Goal: Transaction & Acquisition: Purchase product/service

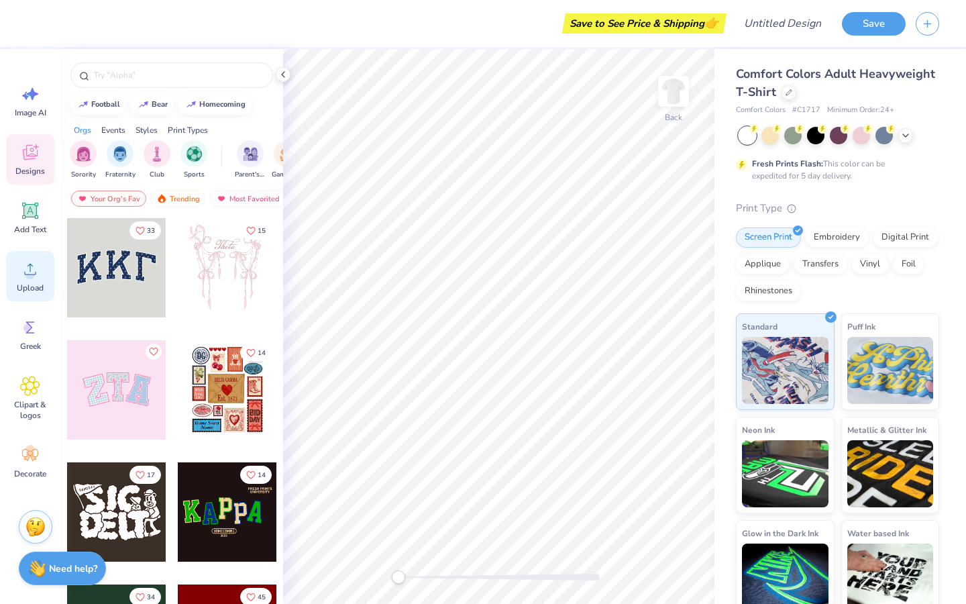
click at [35, 286] on span "Upload" at bounding box center [30, 287] width 27 height 11
click at [30, 286] on span "Upload" at bounding box center [30, 287] width 27 height 11
click at [19, 219] on div "Add Text" at bounding box center [30, 218] width 48 height 50
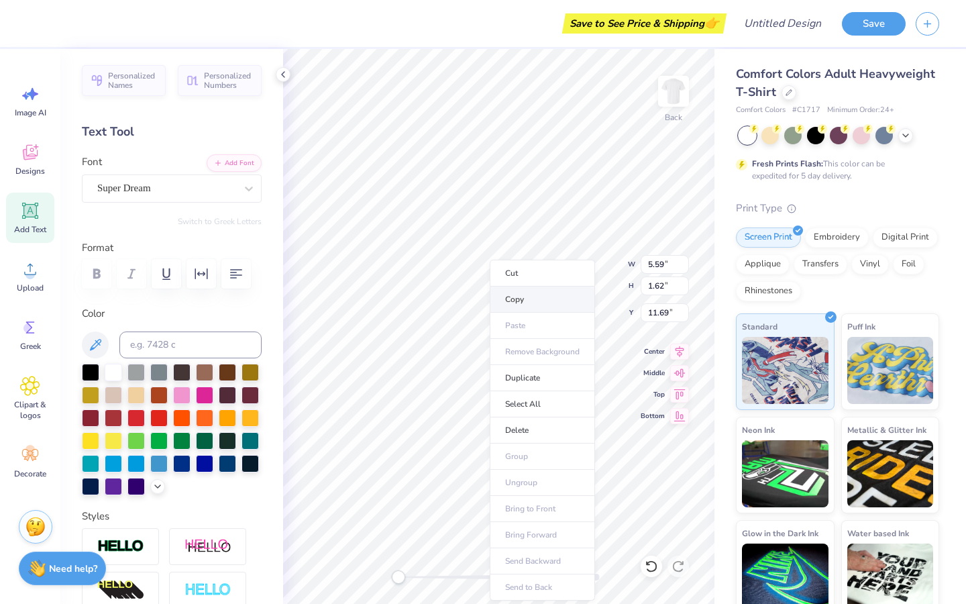
click at [517, 292] on li "Copy" at bounding box center [542, 299] width 105 height 26
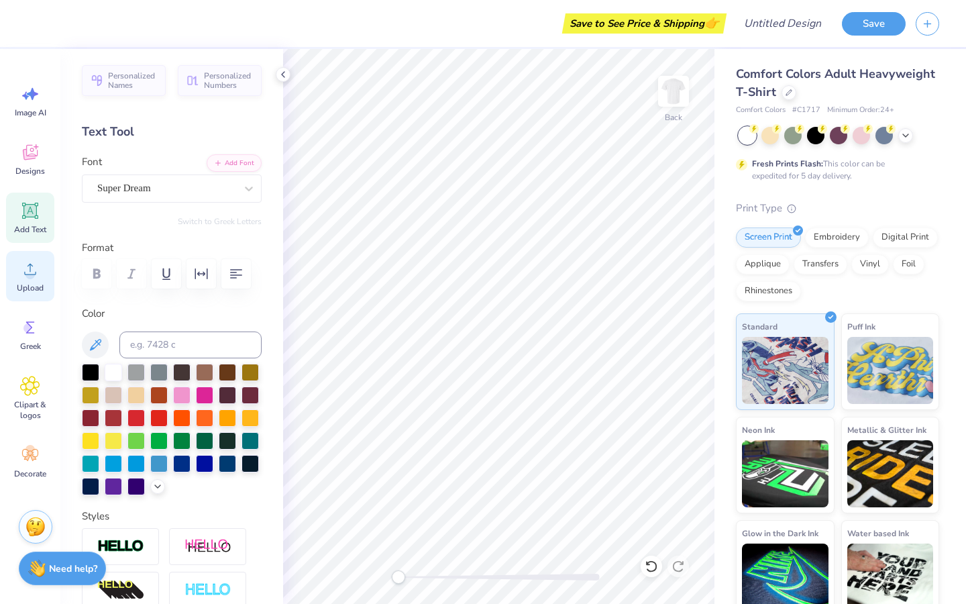
click at [24, 289] on span "Upload" at bounding box center [30, 287] width 27 height 11
click at [34, 282] on span "Upload" at bounding box center [30, 287] width 27 height 11
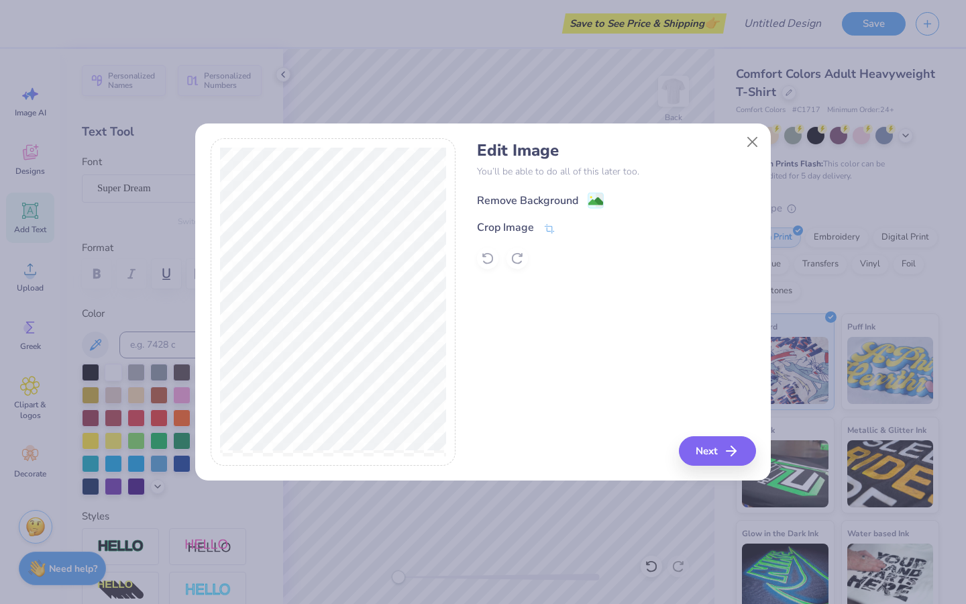
click at [527, 203] on div "Remove Background" at bounding box center [527, 201] width 101 height 16
click at [694, 443] on button "Next" at bounding box center [719, 451] width 77 height 30
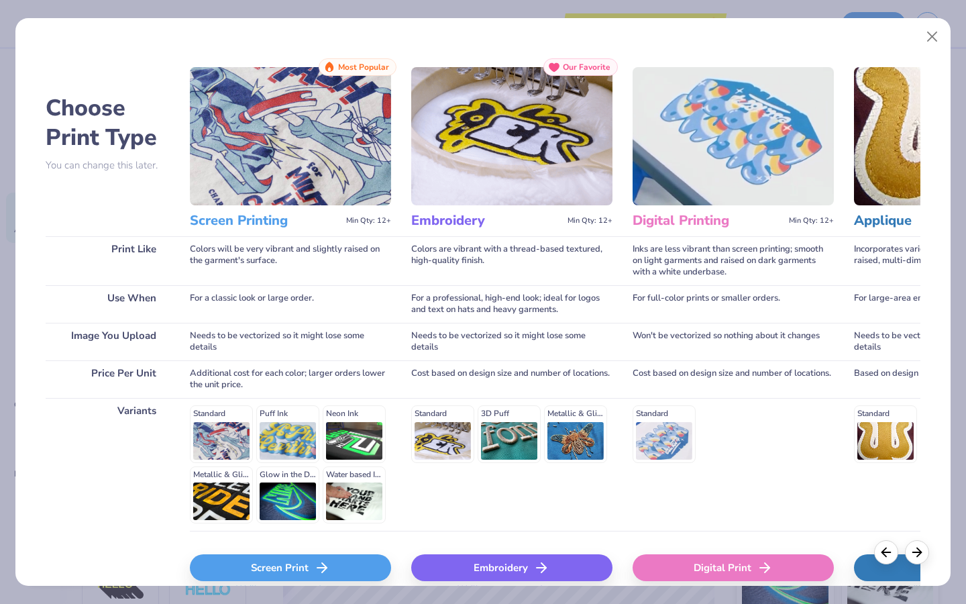
click at [276, 563] on div "Screen Print" at bounding box center [290, 567] width 201 height 27
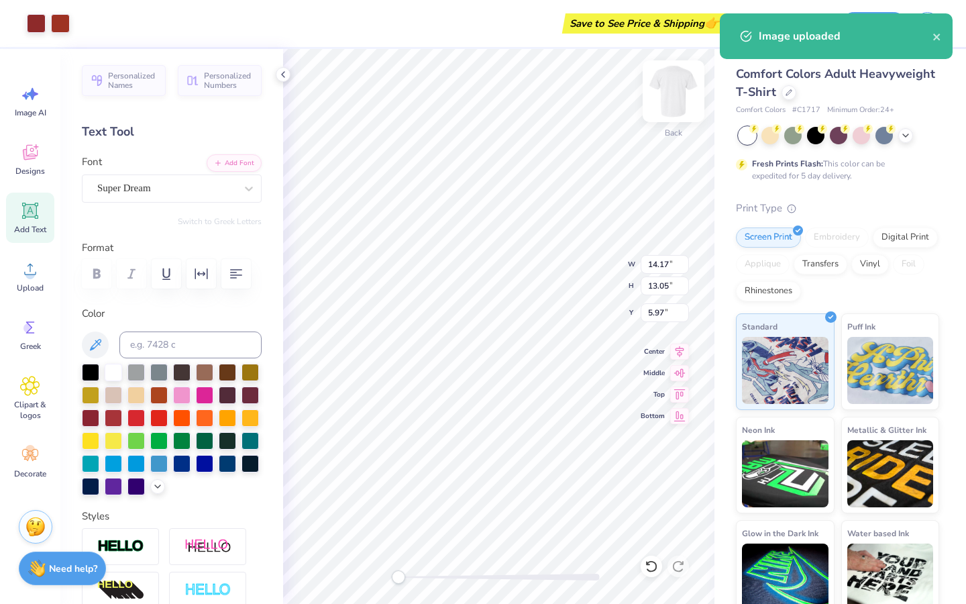
click at [674, 99] on img at bounding box center [674, 91] width 54 height 54
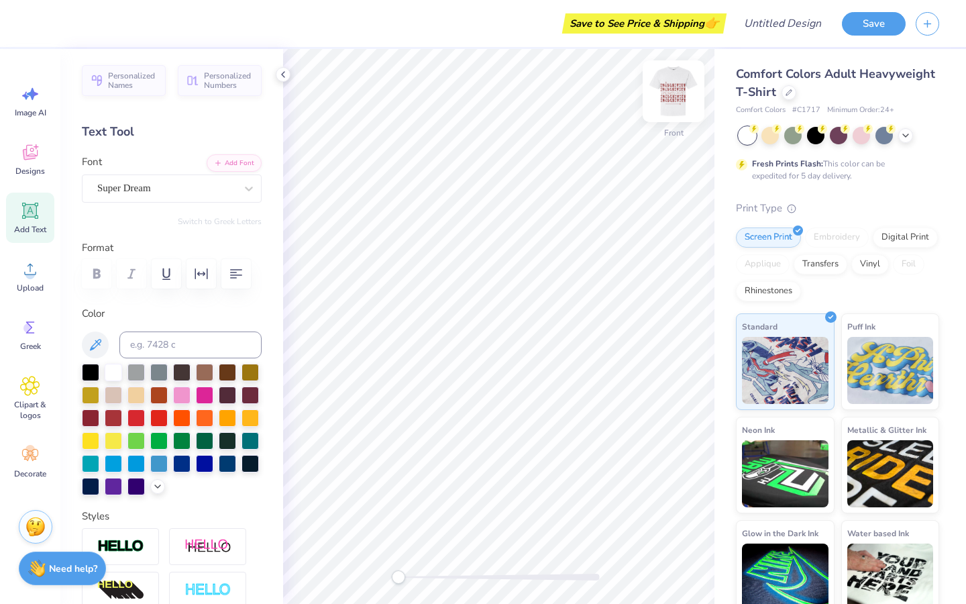
click at [683, 87] on img at bounding box center [674, 91] width 54 height 54
click at [677, 85] on img at bounding box center [674, 91] width 54 height 54
click at [48, 259] on div "Upload" at bounding box center [30, 276] width 48 height 50
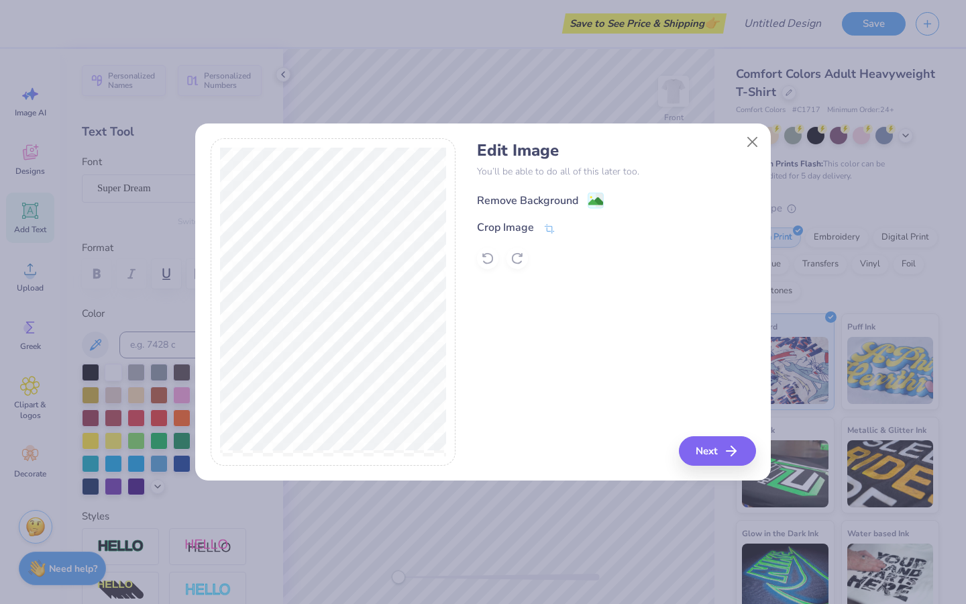
click at [539, 205] on div "Remove Background" at bounding box center [527, 201] width 101 height 16
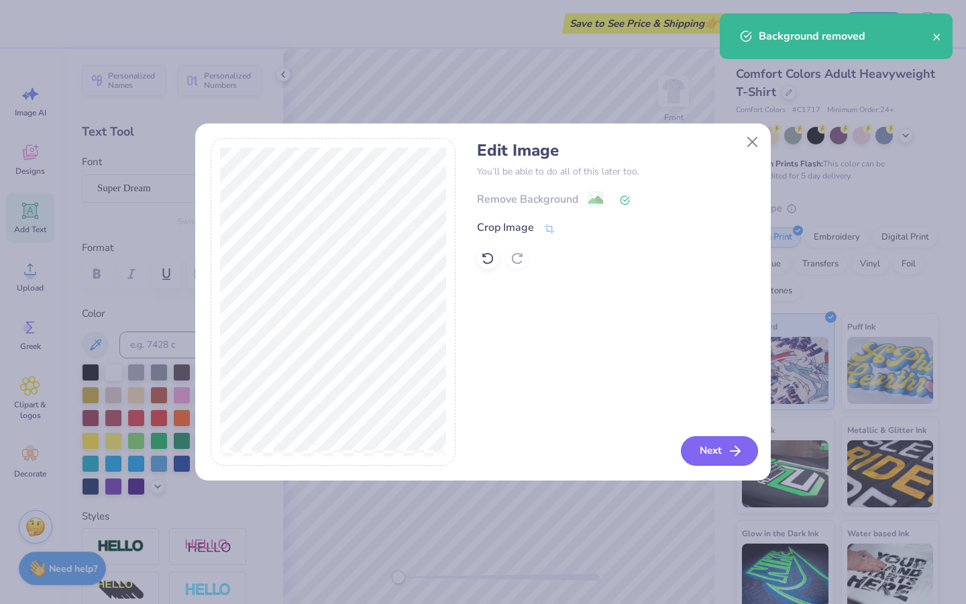
click at [694, 444] on button "Next" at bounding box center [719, 451] width 77 height 30
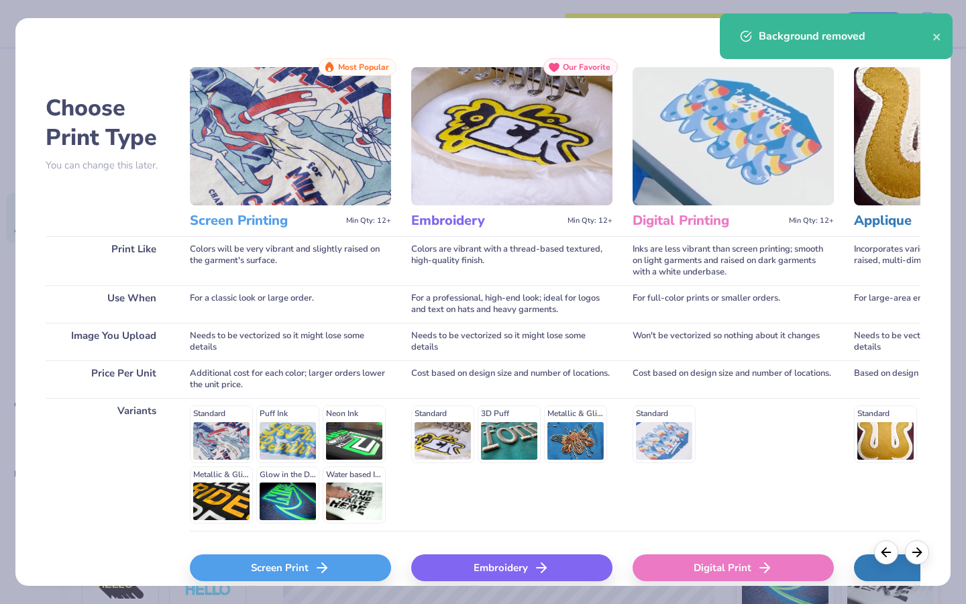
click at [303, 555] on div "Screen Print" at bounding box center [290, 567] width 201 height 27
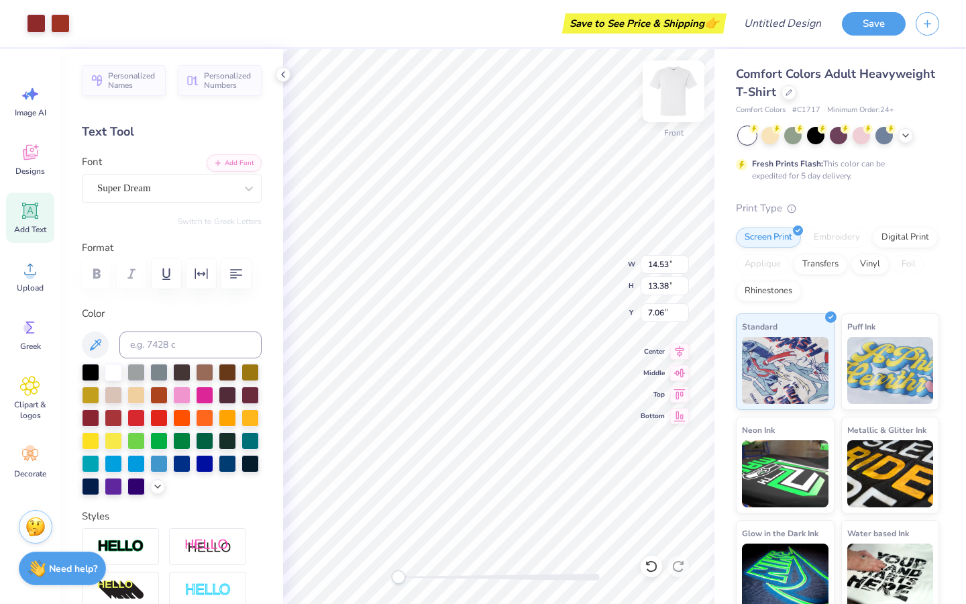
click at [668, 88] on img at bounding box center [674, 91] width 54 height 54
type input "12.73"
type input "11.72"
type input "3.16"
click at [36, 278] on icon at bounding box center [30, 269] width 20 height 20
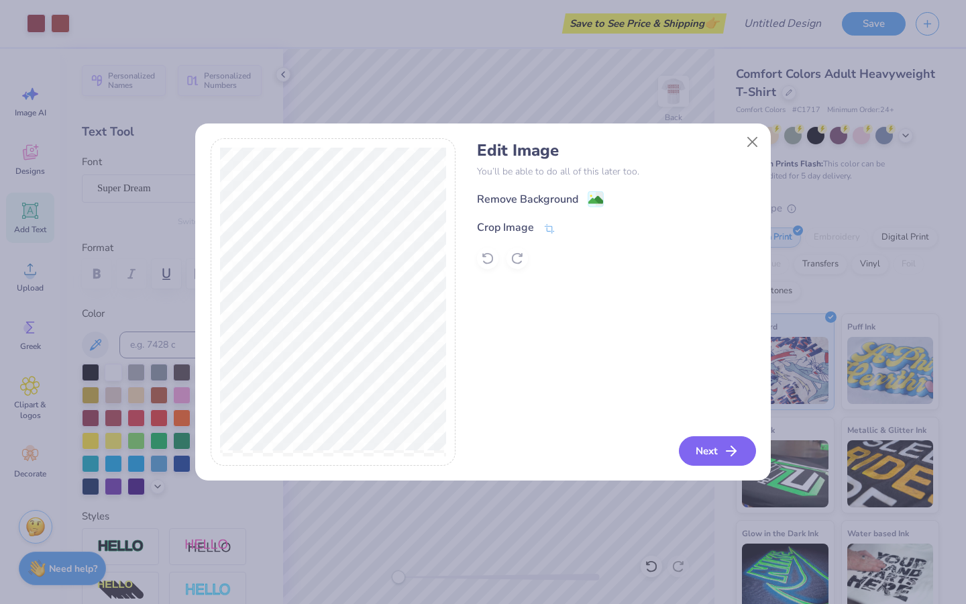
drag, startPoint x: 704, startPoint y: 445, endPoint x: 412, endPoint y: 86, distance: 462.6
click at [412, 86] on div "Edit Image You’ll be able to do all of this later too. Remove Background Crop I…" at bounding box center [483, 302] width 966 height 604
click at [535, 205] on div "Remove Background" at bounding box center [527, 201] width 101 height 16
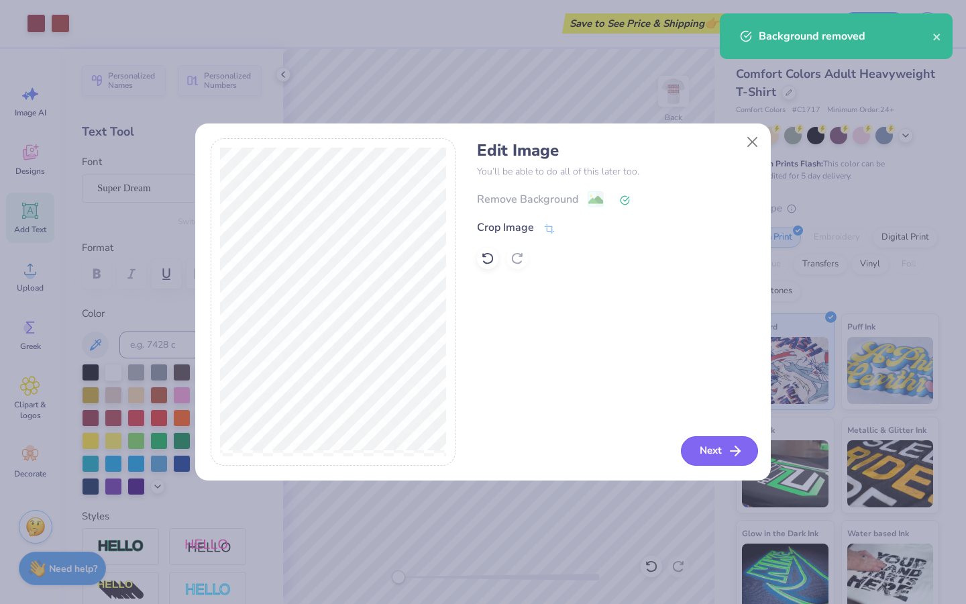
click at [725, 449] on button "Next" at bounding box center [719, 451] width 77 height 30
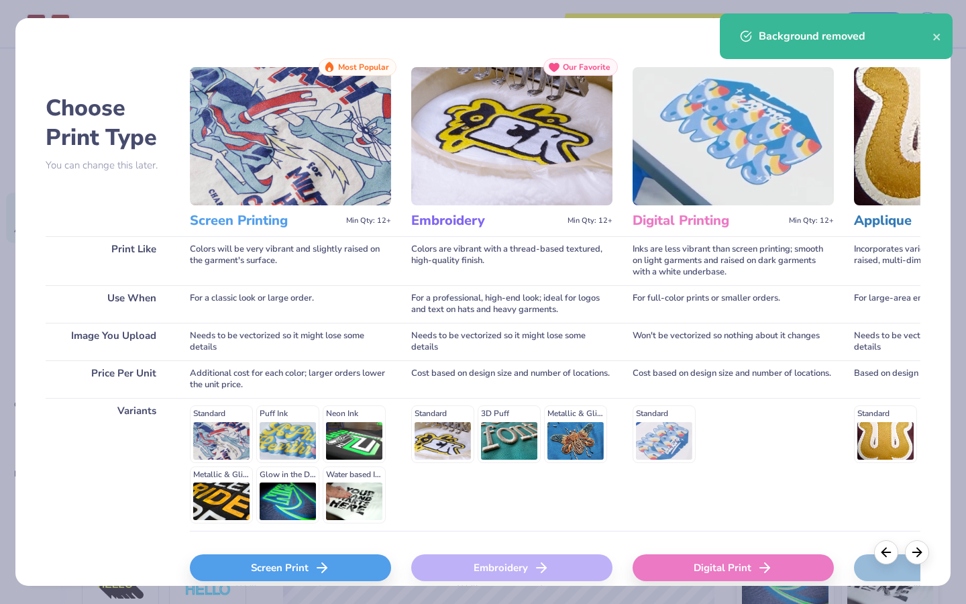
click at [325, 571] on icon at bounding box center [322, 567] width 16 height 16
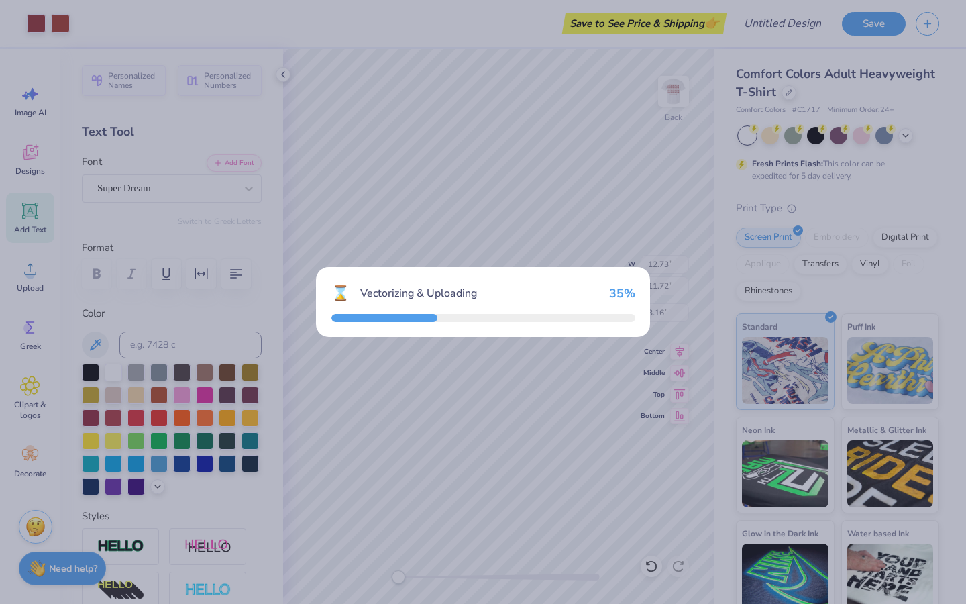
type input "13.99"
type input "4.99"
type input "10.01"
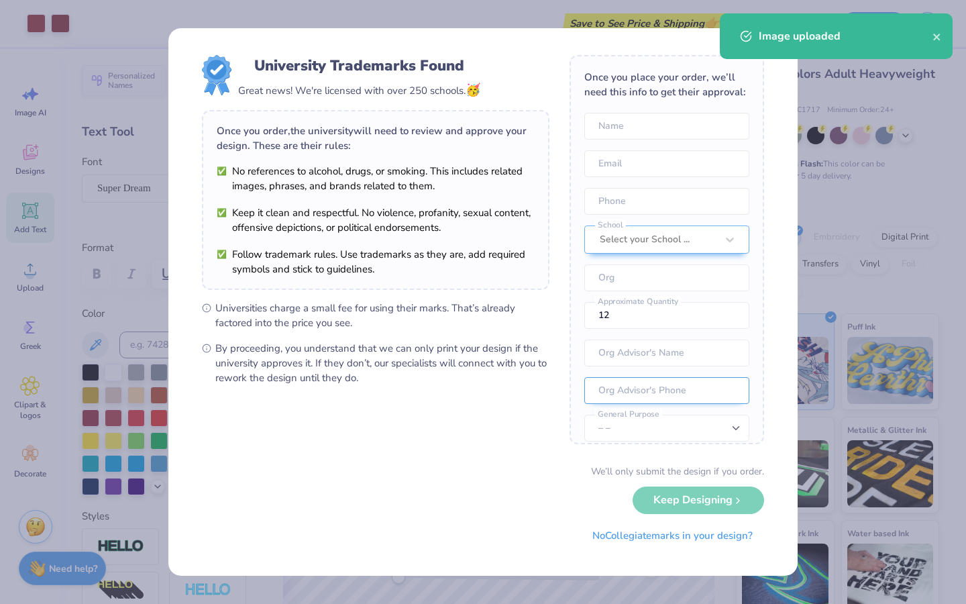
click at [595, 377] on body "Art colors Save to See Price & Shipping 👉 Design Title Save Image AI Designs Ad…" at bounding box center [483, 302] width 966 height 604
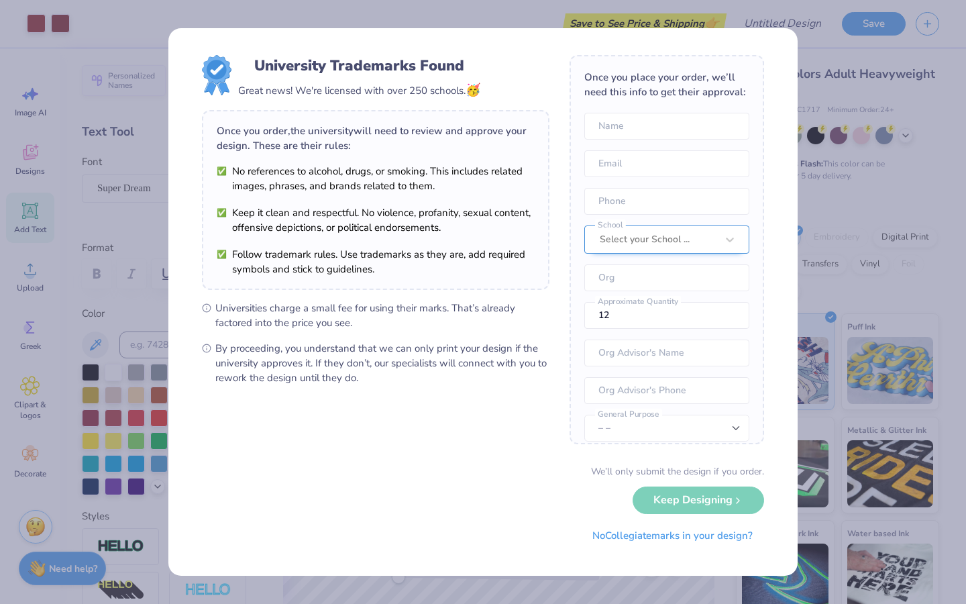
click at [650, 234] on div "Select your School ..." at bounding box center [666, 239] width 165 height 28
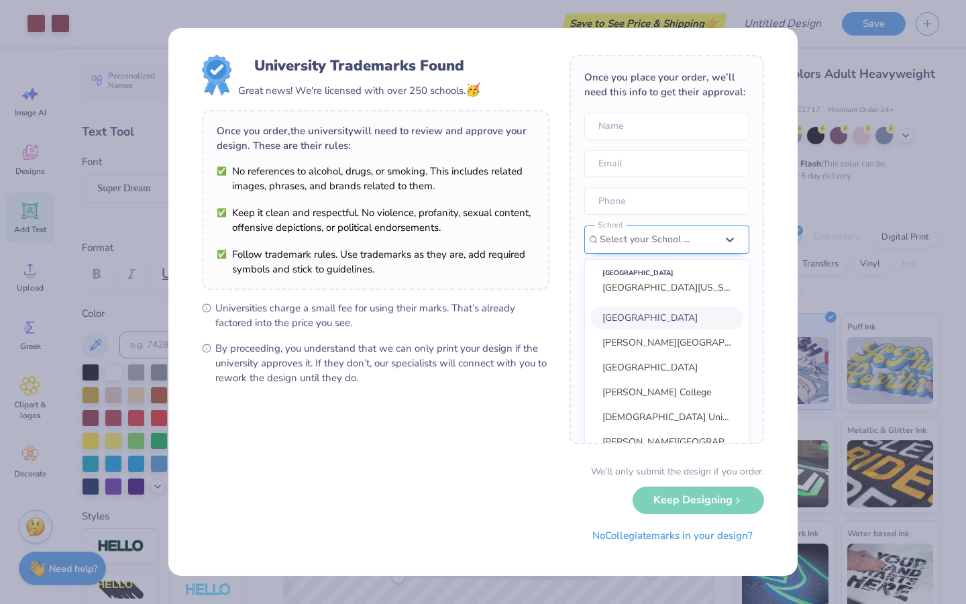
scroll to position [60, 0]
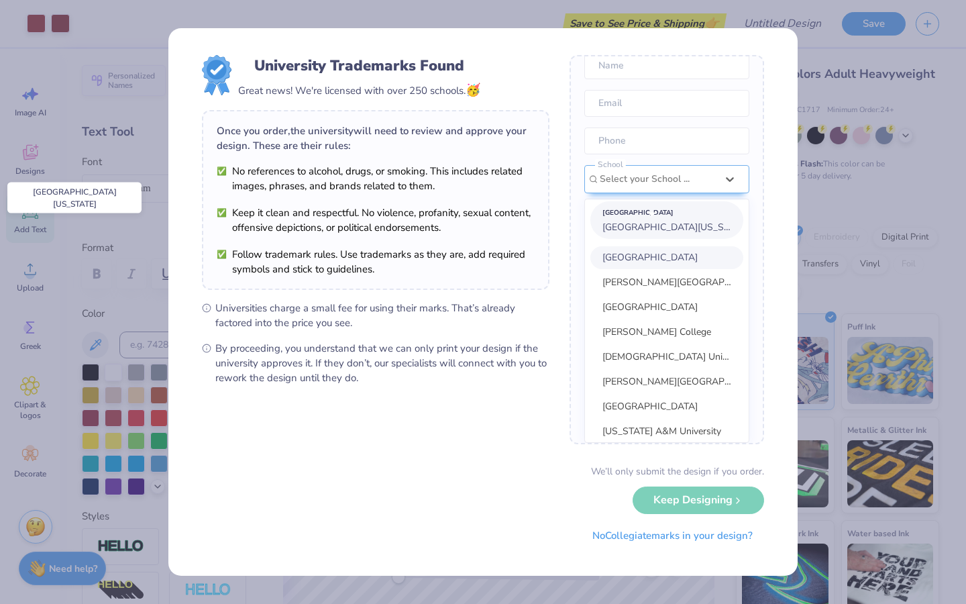
click at [648, 232] on span "[GEOGRAPHIC_DATA][US_STATE]" at bounding box center [675, 227] width 146 height 13
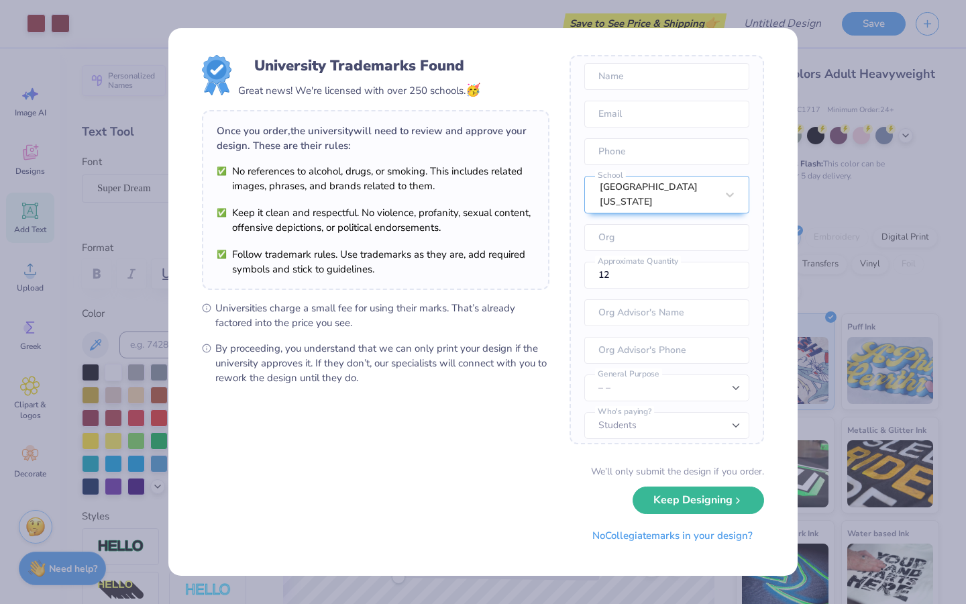
scroll to position [0, 0]
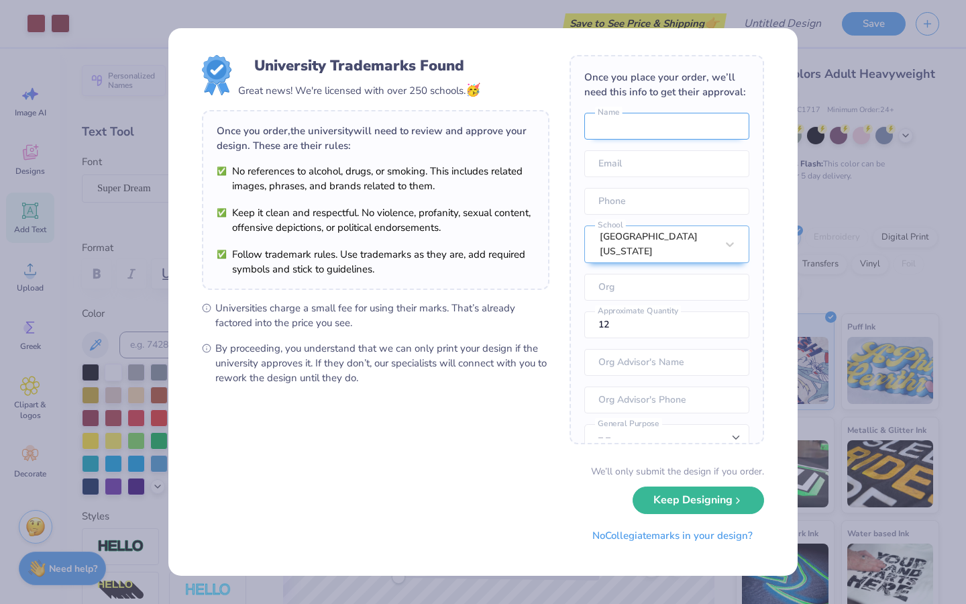
click at [636, 130] on input "text" at bounding box center [666, 126] width 165 height 27
click at [645, 122] on input "Best B" at bounding box center [666, 126] width 165 height 27
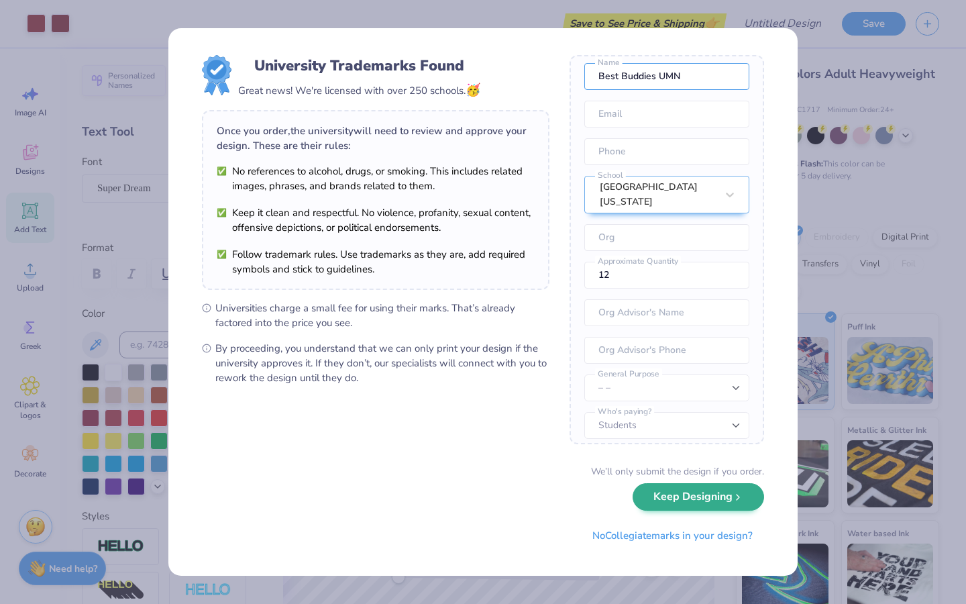
type input "Best Buddies UMN"
click at [716, 504] on button "Keep Designing" at bounding box center [698, 497] width 131 height 28
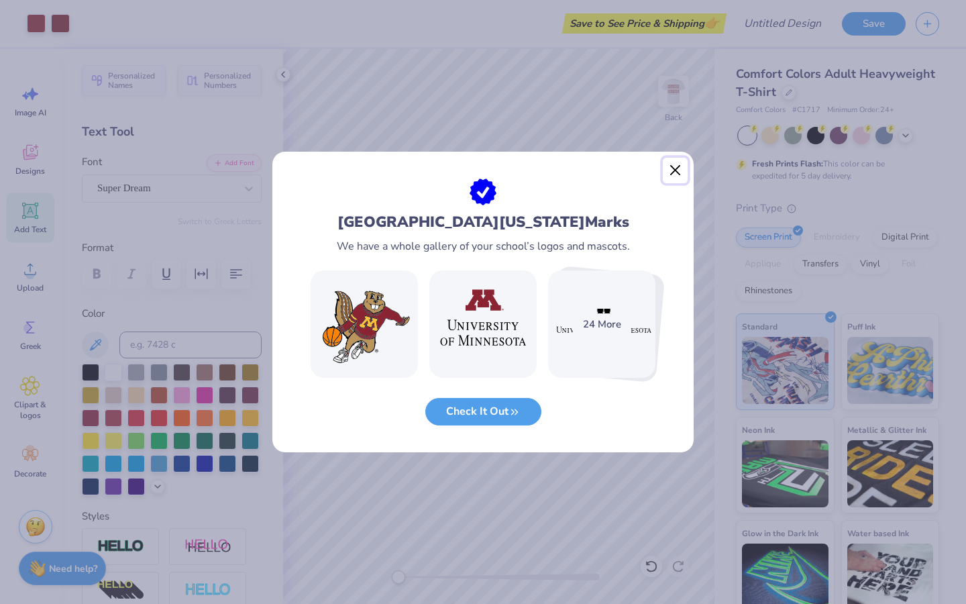
click at [674, 174] on button "Close" at bounding box center [675, 170] width 25 height 25
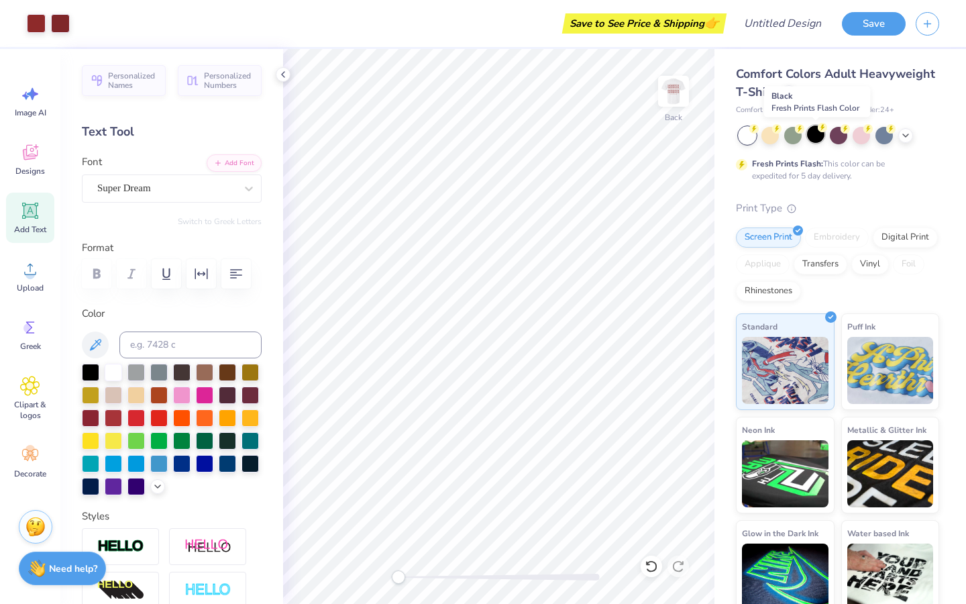
click at [810, 139] on div at bounding box center [815, 133] width 17 height 17
click at [682, 98] on img at bounding box center [674, 91] width 54 height 54
click at [908, 135] on icon at bounding box center [905, 134] width 11 height 11
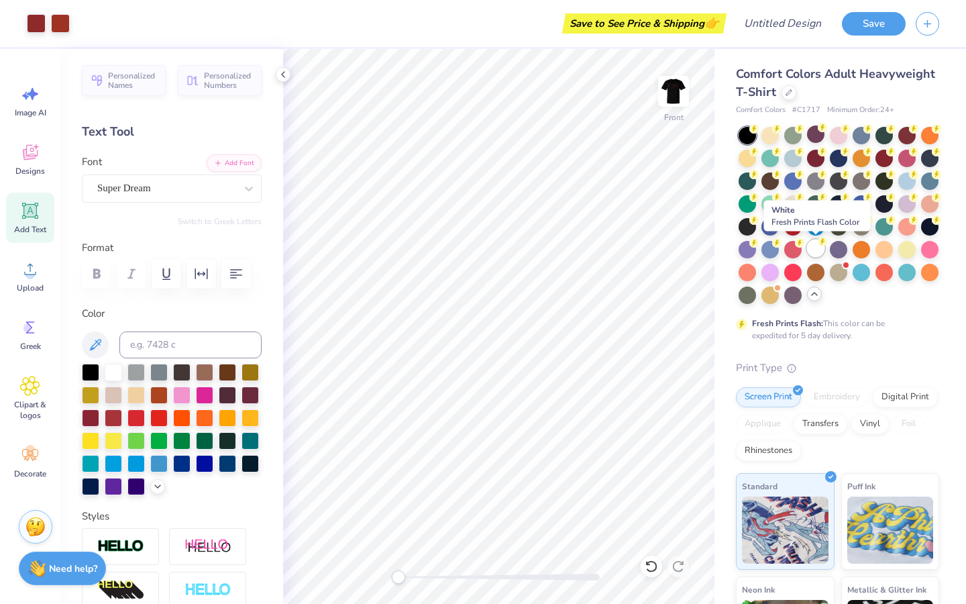
click at [816, 242] on div at bounding box center [815, 247] width 17 height 17
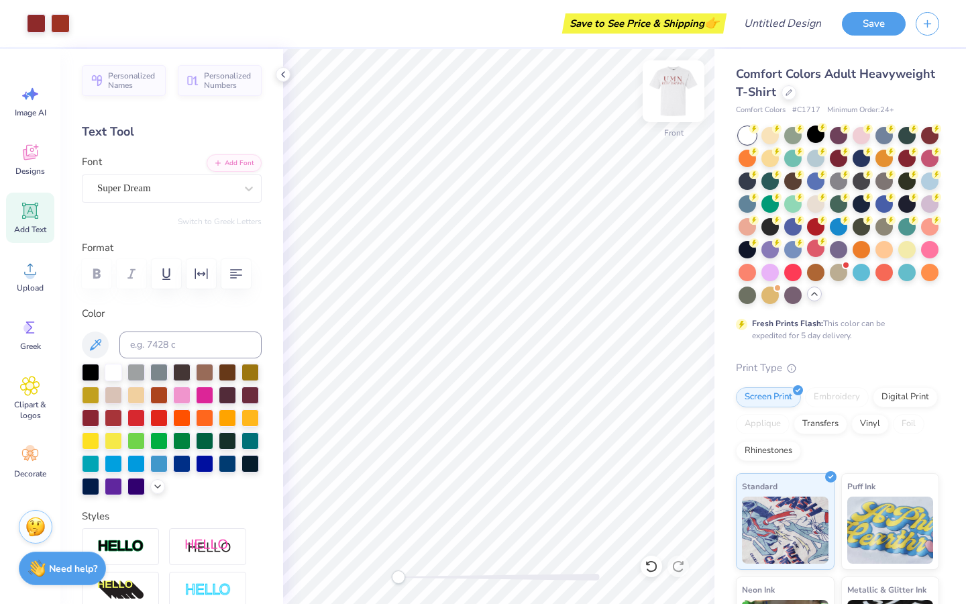
click at [671, 98] on img at bounding box center [674, 91] width 54 height 54
click at [877, 30] on button "Save" at bounding box center [874, 21] width 64 height 23
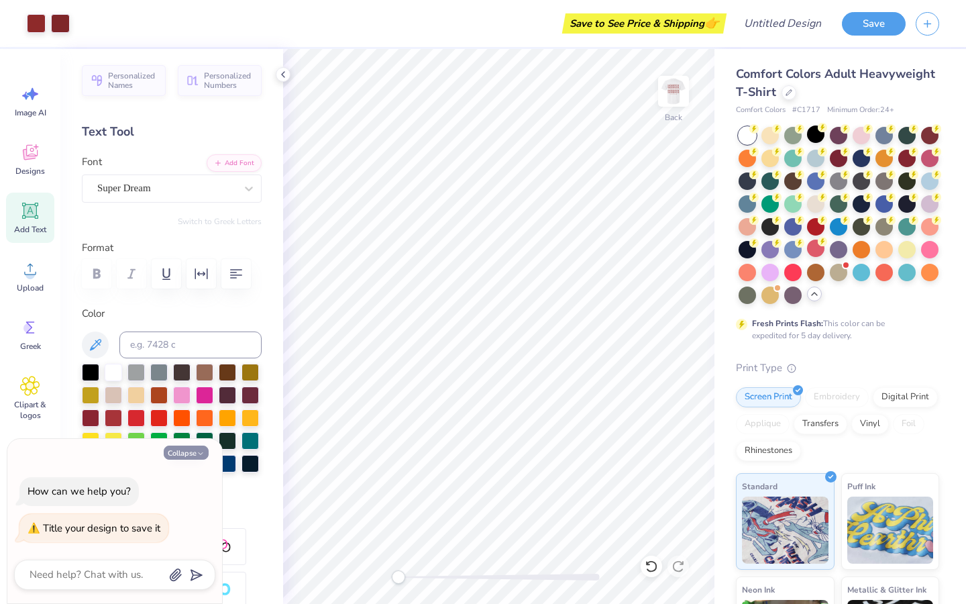
click at [195, 449] on button "Collapse" at bounding box center [186, 452] width 45 height 14
type textarea "x"
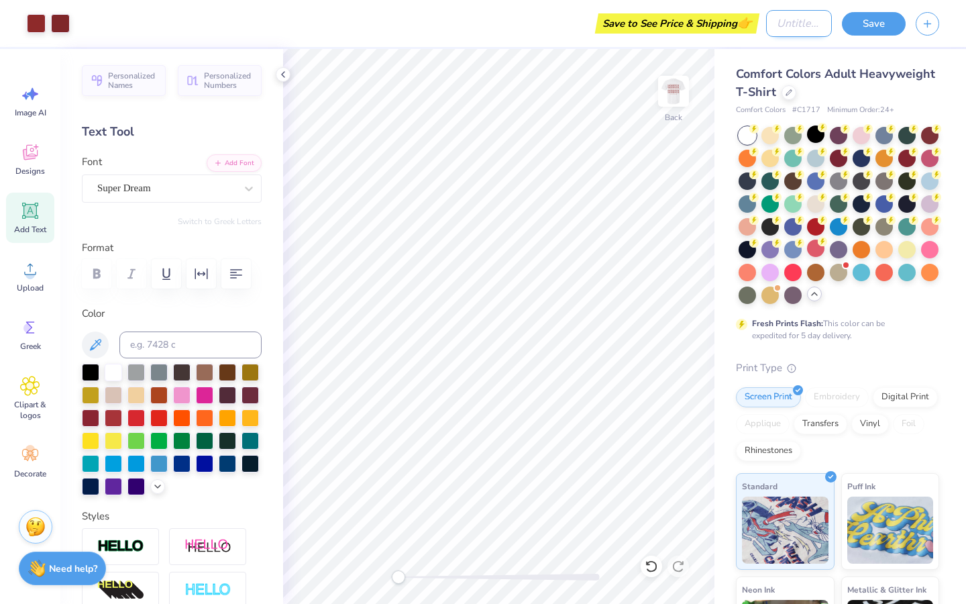
click at [781, 29] on input "Design Title" at bounding box center [799, 23] width 66 height 27
type input "INCLUSIVITY"
click at [865, 22] on button "Save" at bounding box center [874, 21] width 64 height 23
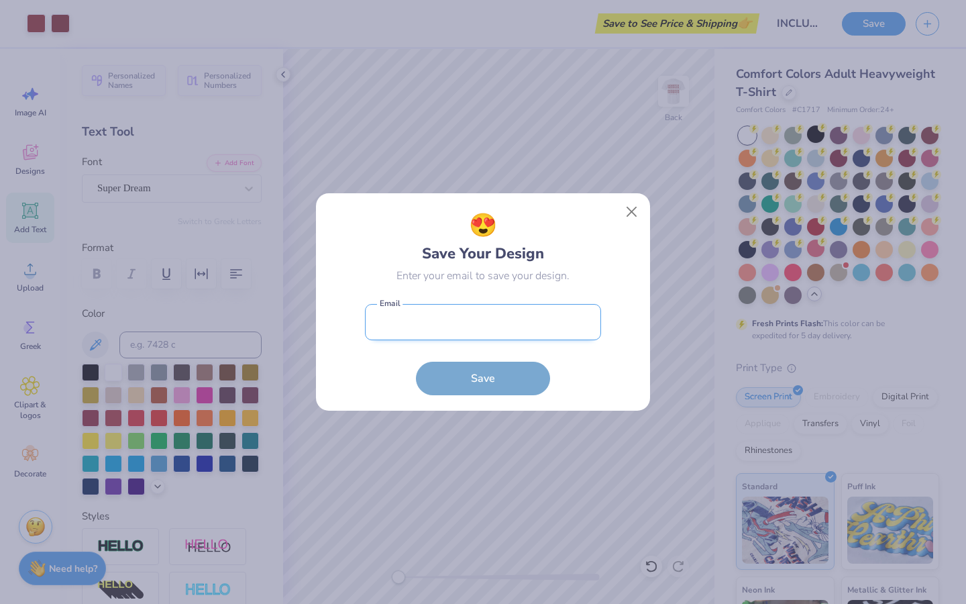
click at [468, 325] on input "email" at bounding box center [483, 322] width 236 height 37
type input "[EMAIL_ADDRESS][DOMAIN_NAME]"
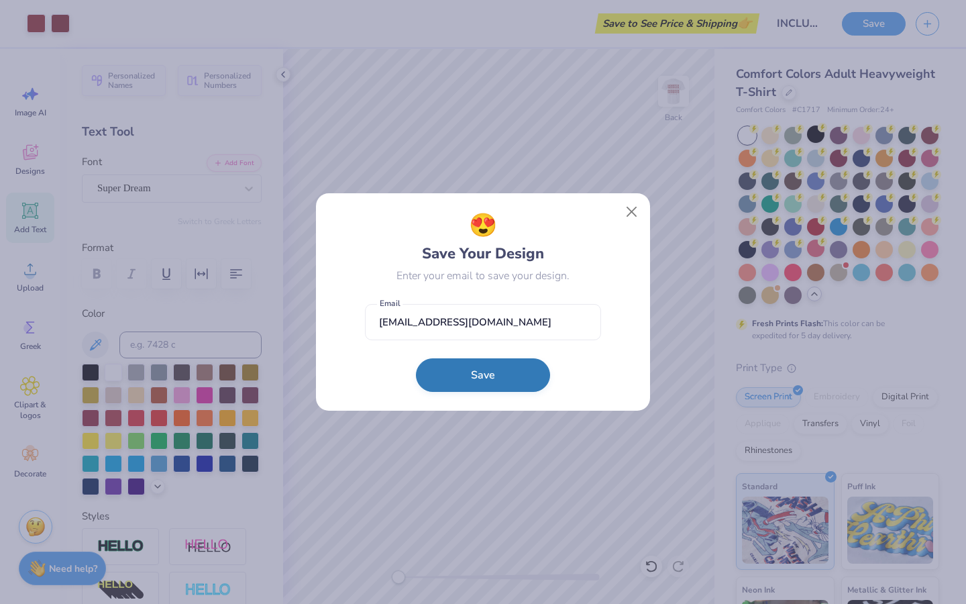
click at [482, 372] on button "Save" at bounding box center [483, 375] width 134 height 34
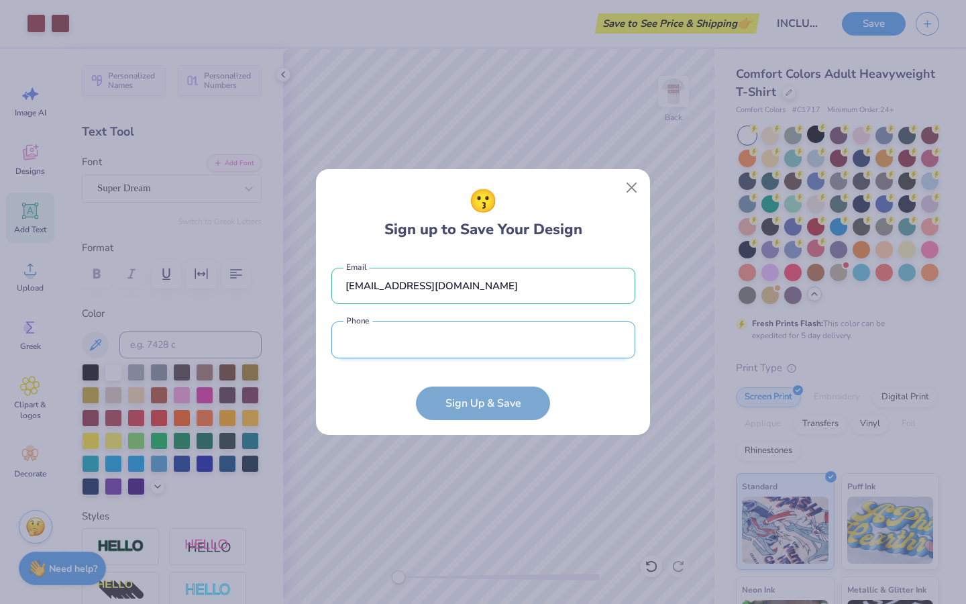
click at [443, 334] on input "tel" at bounding box center [483, 339] width 304 height 37
type input "(126) 232-5027"
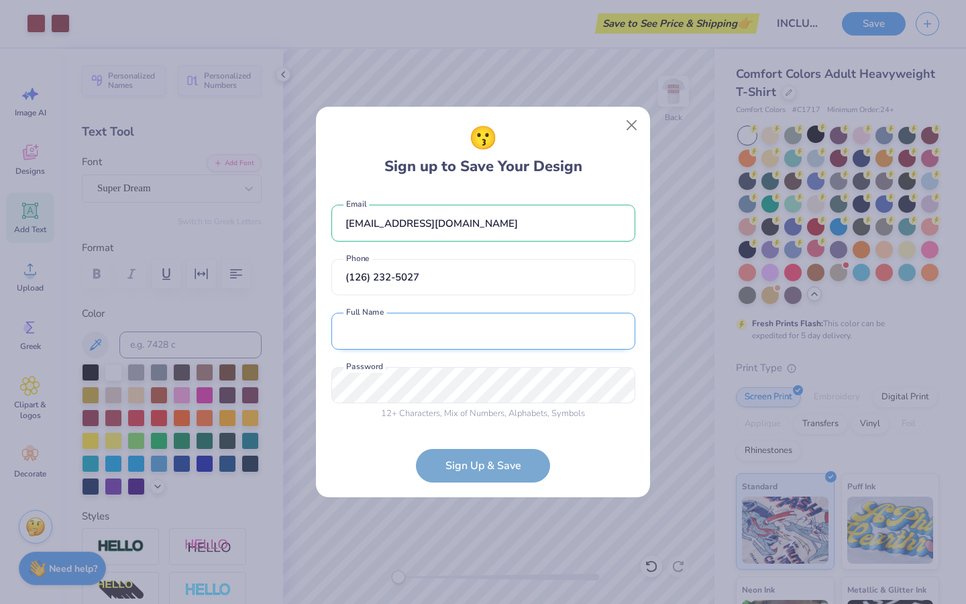
click at [461, 331] on input "text" at bounding box center [483, 331] width 304 height 37
type input "[PERSON_NAME]"
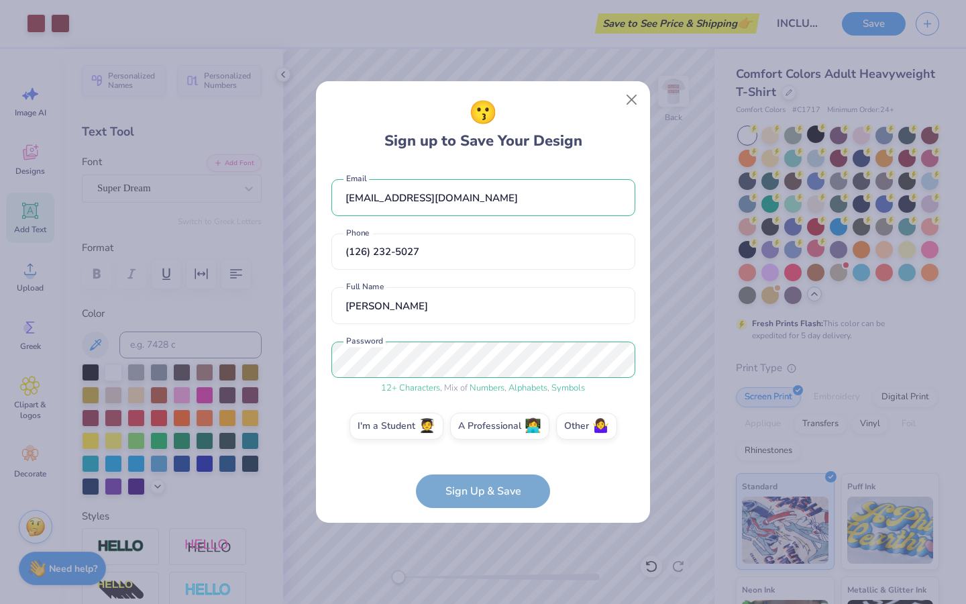
click at [468, 492] on form "[EMAIL_ADDRESS][DOMAIN_NAME] Email [PHONE_NUMBER] Phone [PERSON_NAME] Full Name…" at bounding box center [483, 337] width 304 height 342
click at [458, 494] on form "[EMAIL_ADDRESS][DOMAIN_NAME] Email [PHONE_NUMBER] Phone [PERSON_NAME] Full Name…" at bounding box center [483, 337] width 304 height 342
click at [443, 244] on input "(126) 232-5027" at bounding box center [483, 251] width 304 height 37
click at [421, 252] on input "(126) 232-5027" at bounding box center [483, 251] width 304 height 37
click at [420, 252] on input "(126) 232-5027" at bounding box center [483, 251] width 304 height 37
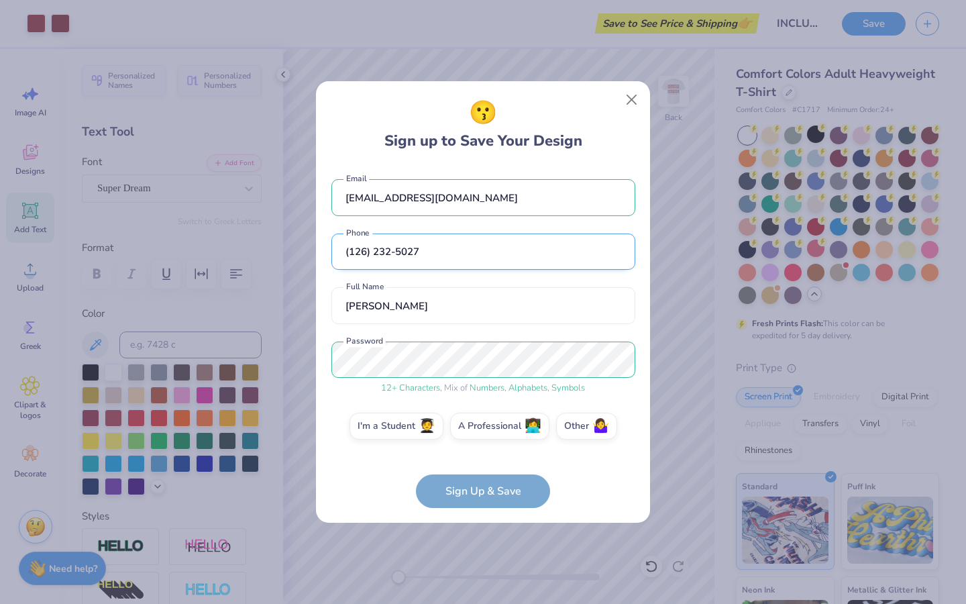
click at [420, 252] on input "(126) 232-5027" at bounding box center [483, 251] width 304 height 37
type input "[PHONE_NUMBER]"
click at [469, 484] on form "[EMAIL_ADDRESS][DOMAIN_NAME] Email [PHONE_NUMBER] Phone [PERSON_NAME] Full Name…" at bounding box center [483, 337] width 304 height 342
click at [397, 429] on label "I'm a Student 🧑‍🎓" at bounding box center [397, 424] width 94 height 27
click at [479, 429] on input "I'm a Student 🧑‍🎓" at bounding box center [483, 429] width 9 height 9
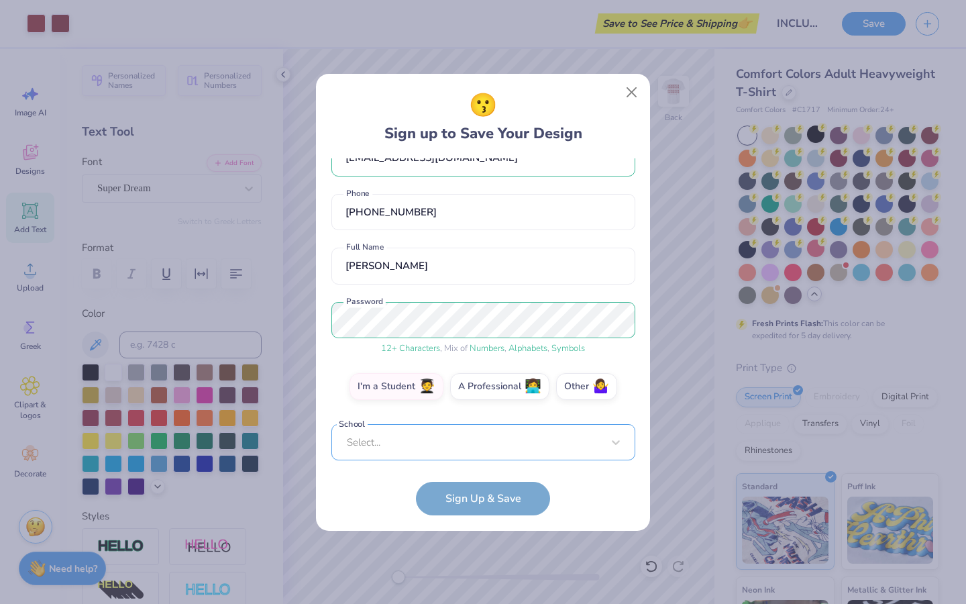
click at [449, 447] on div "Select..." at bounding box center [483, 442] width 304 height 37
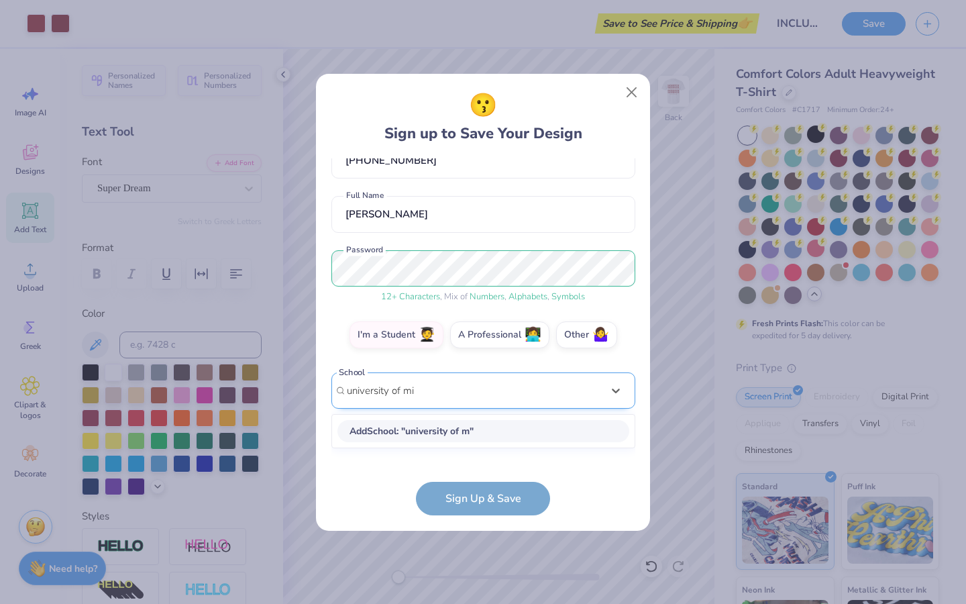
scroll to position [72, 0]
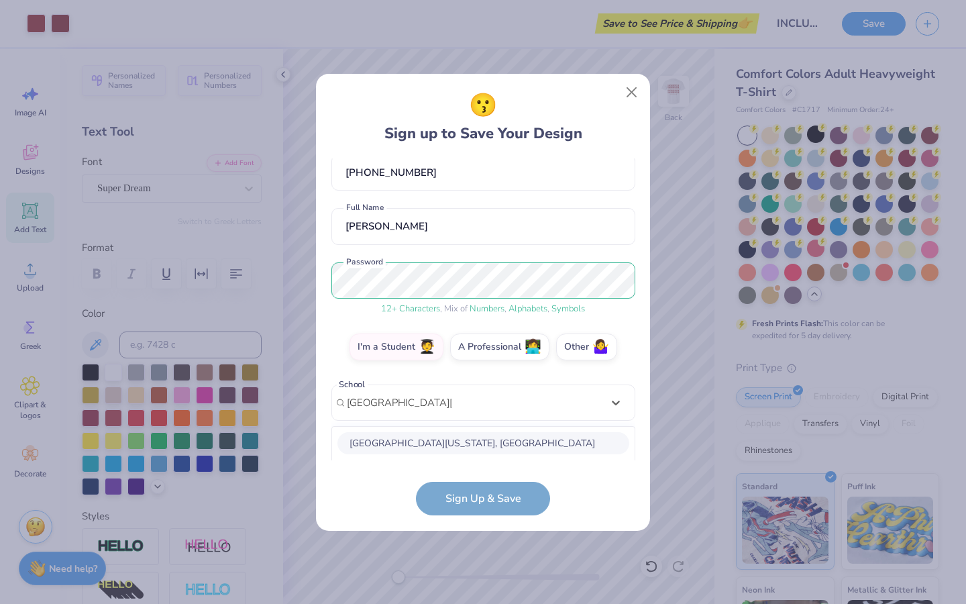
click at [472, 443] on div "[GEOGRAPHIC_DATA][US_STATE], [GEOGRAPHIC_DATA]" at bounding box center [483, 443] width 292 height 22
type input "[GEOGRAPHIC_DATA][US_STATE]"
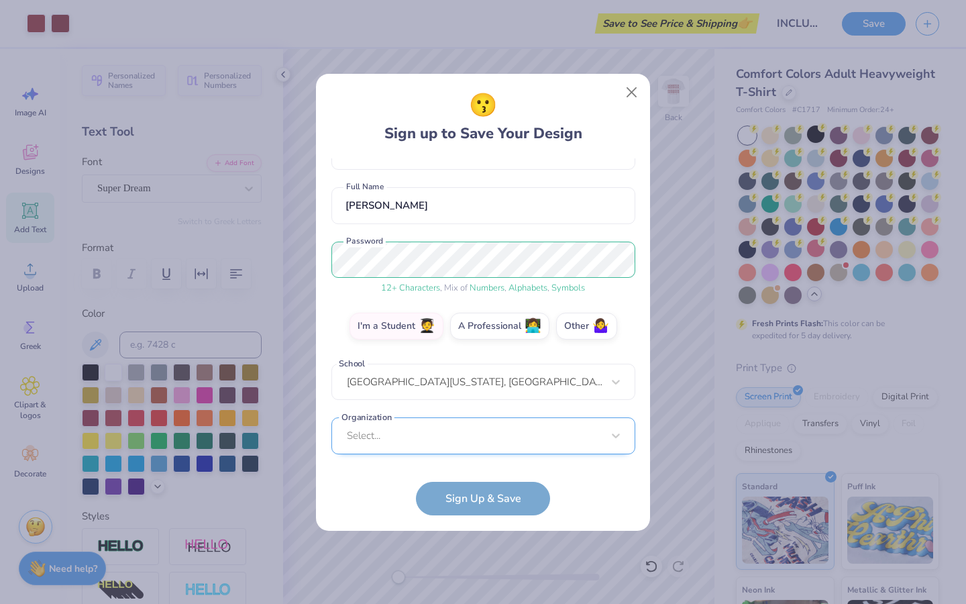
click at [457, 444] on div "Select..." at bounding box center [483, 435] width 304 height 37
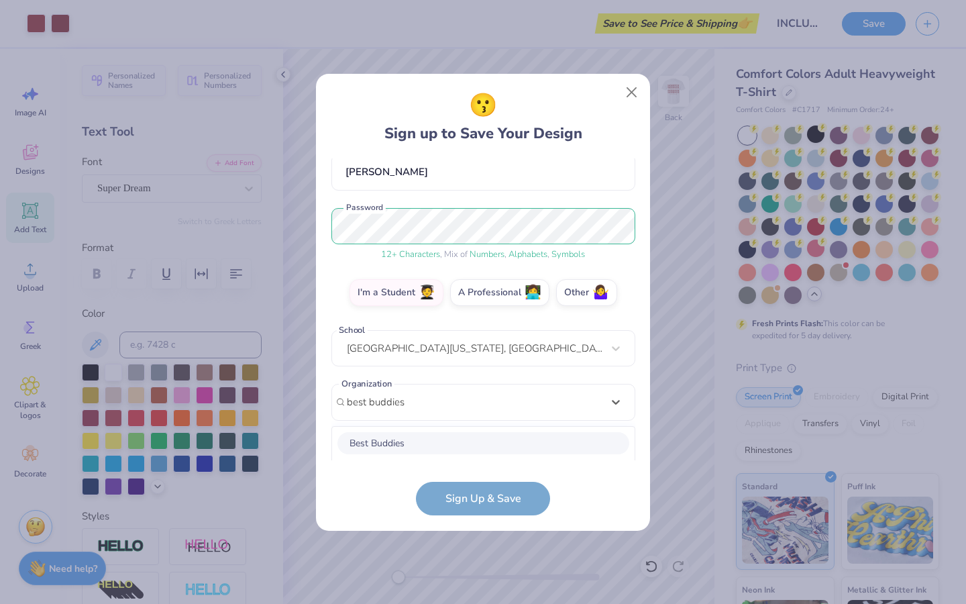
scroll to position [294, 0]
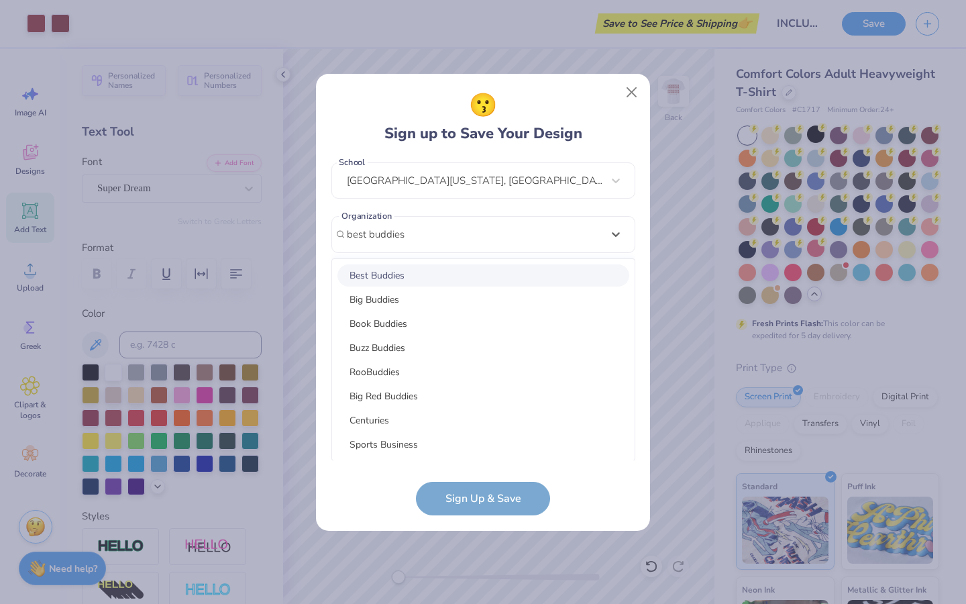
click at [447, 272] on div "Best Buddies" at bounding box center [483, 275] width 292 height 22
type input "best buddies"
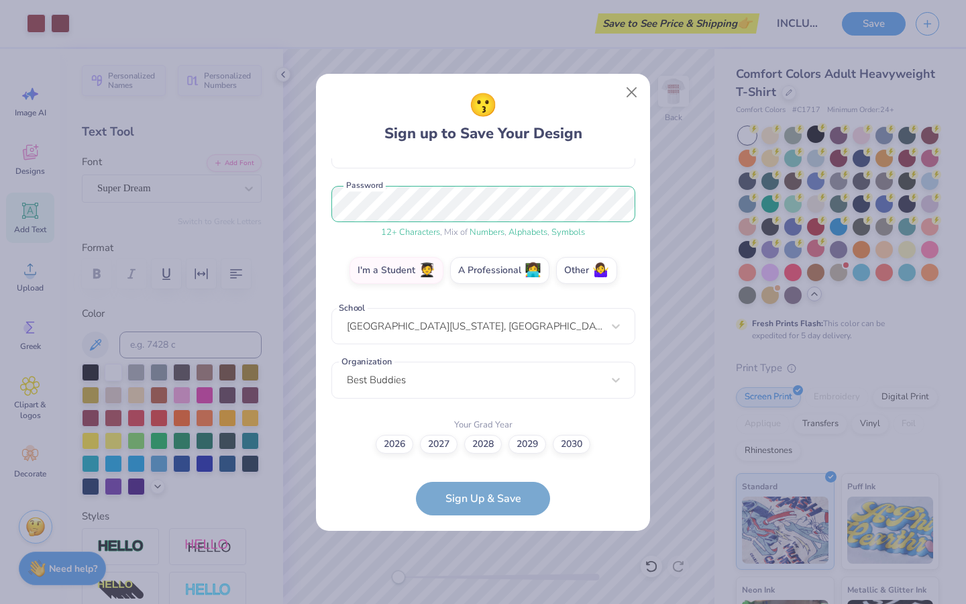
scroll to position [148, 0]
click at [484, 447] on label "2028" at bounding box center [483, 442] width 38 height 19
click at [484, 588] on input "2028" at bounding box center [483, 592] width 9 height 9
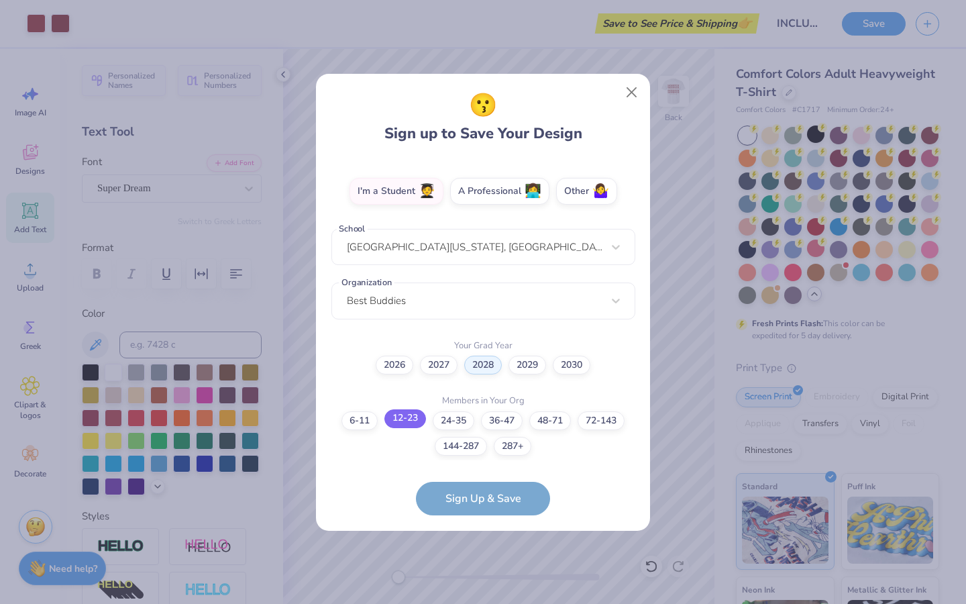
click at [414, 419] on label "12-23" at bounding box center [405, 418] width 42 height 19
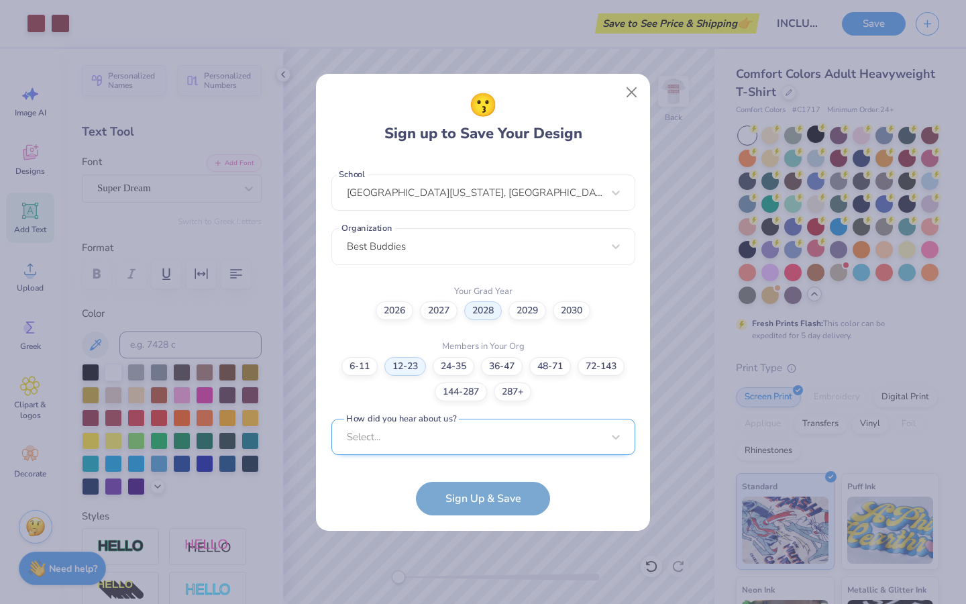
click at [480, 437] on div "Select..." at bounding box center [483, 437] width 304 height 37
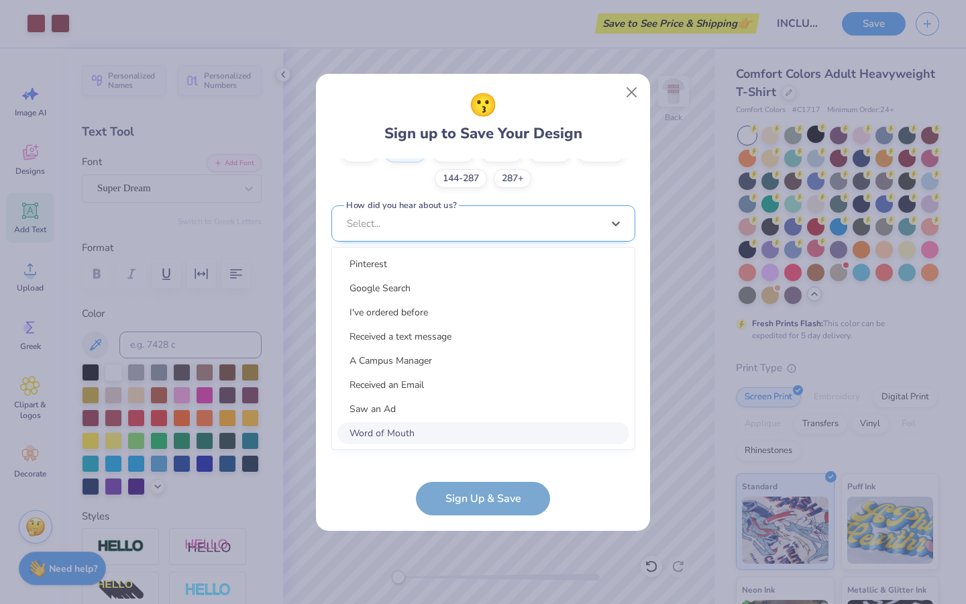
scroll to position [483, 0]
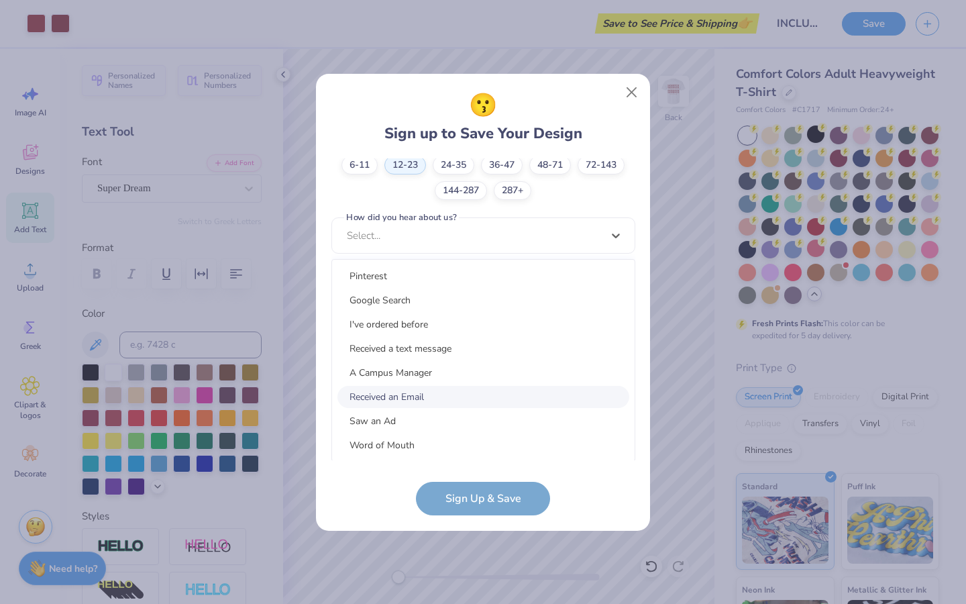
click at [444, 405] on div "Received an Email" at bounding box center [483, 397] width 292 height 22
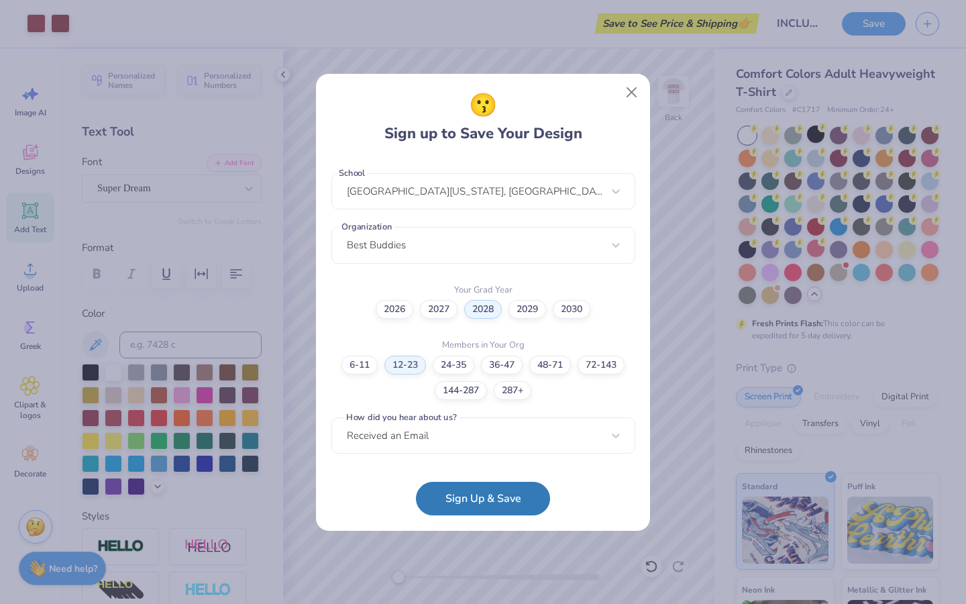
scroll to position [282, 0]
click at [456, 495] on button "Sign Up & Save" at bounding box center [483, 495] width 134 height 34
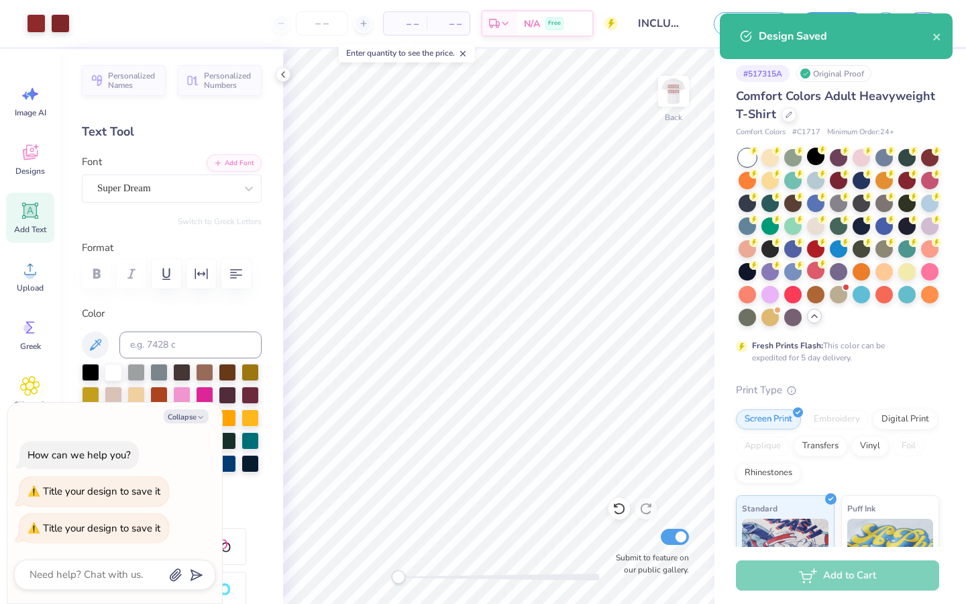
type textarea "x"
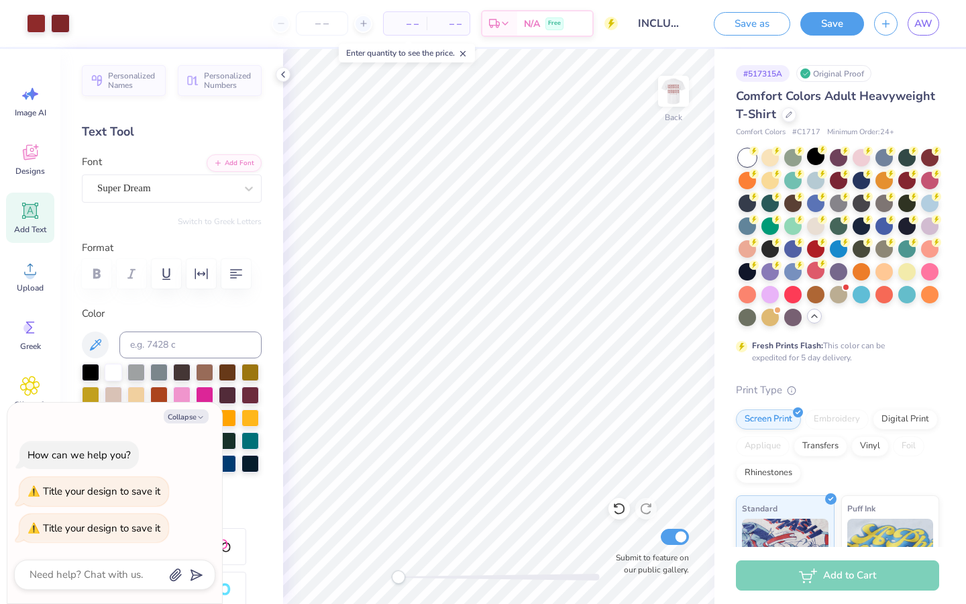
click at [934, 59] on div "Design Saved" at bounding box center [836, 82] width 233 height 46
click at [332, 28] on input "number" at bounding box center [322, 23] width 52 height 24
click at [362, 28] on icon at bounding box center [363, 23] width 9 height 9
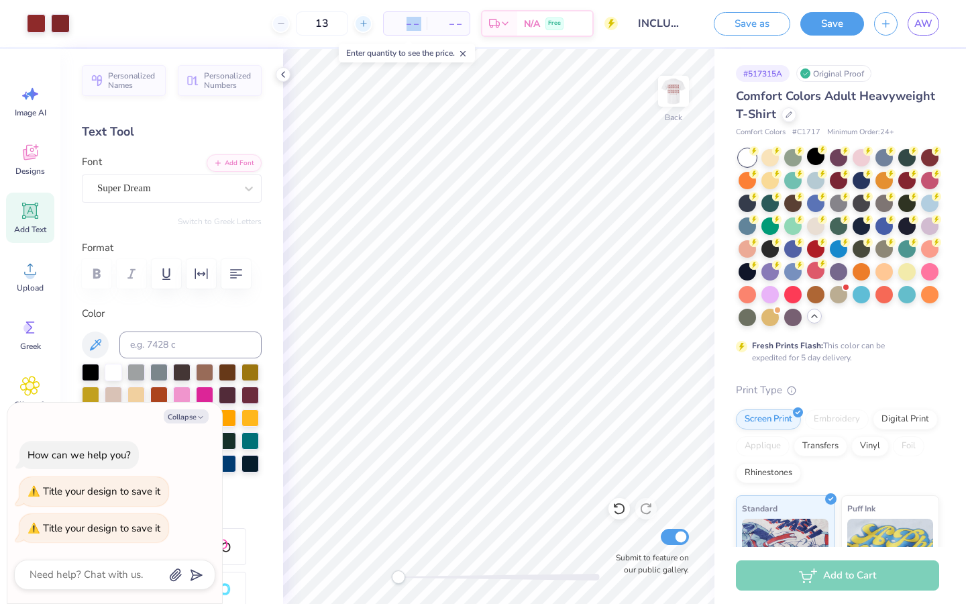
type input "14"
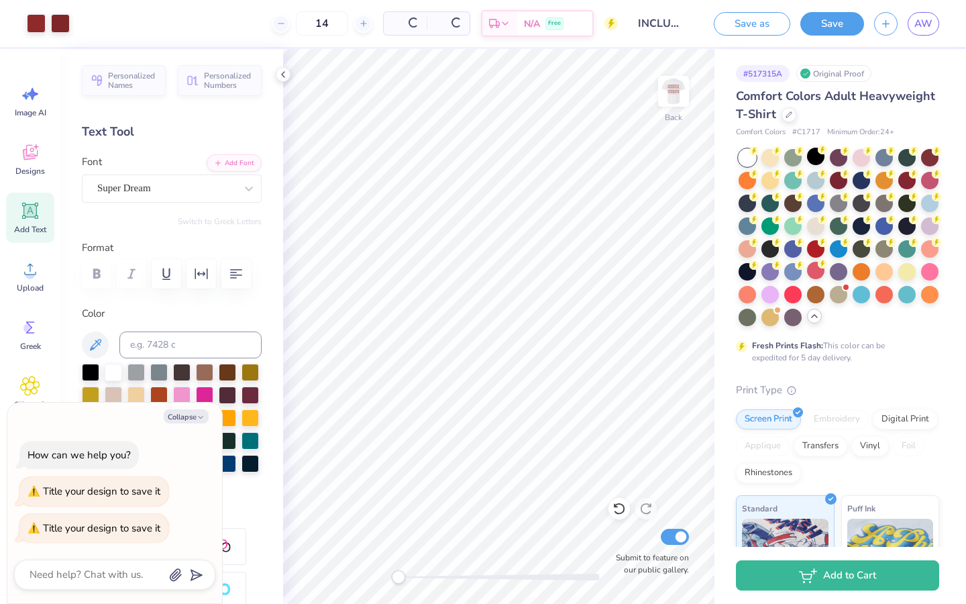
type textarea "x"
click at [242, 19] on icon at bounding box center [237, 23] width 9 height 9
type input "12"
click at [256, 19] on div "12" at bounding box center [278, 23] width 101 height 24
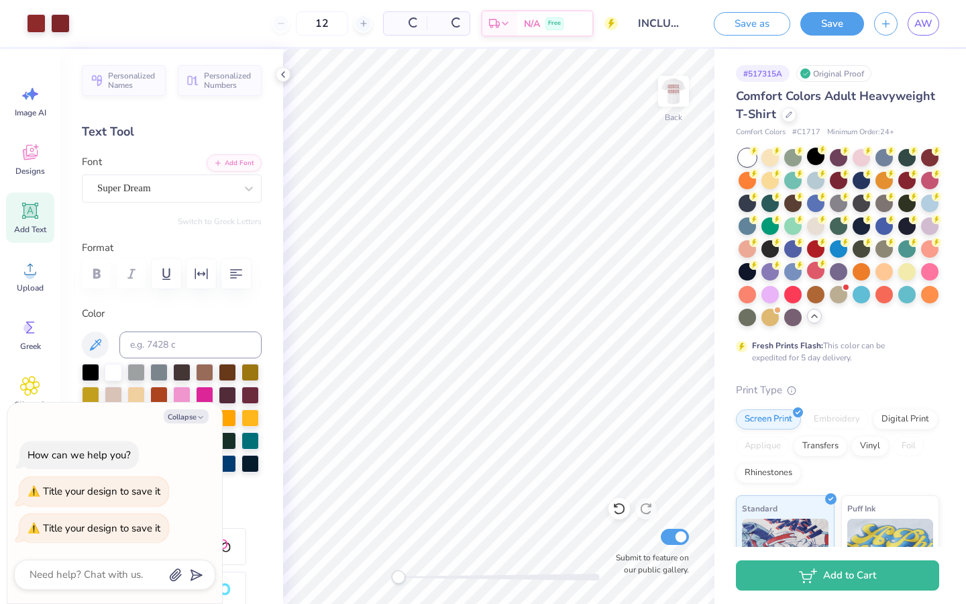
type textarea "x"
click at [372, 17] on span "$37.34" at bounding box center [362, 24] width 29 height 14
click at [259, 24] on div "12" at bounding box center [278, 23] width 101 height 24
click at [246, 21] on div "12 $37.34 Per Item $448.08 Total Est. Delivery [DATE] - [DATE] Free" at bounding box center [349, 23] width 538 height 47
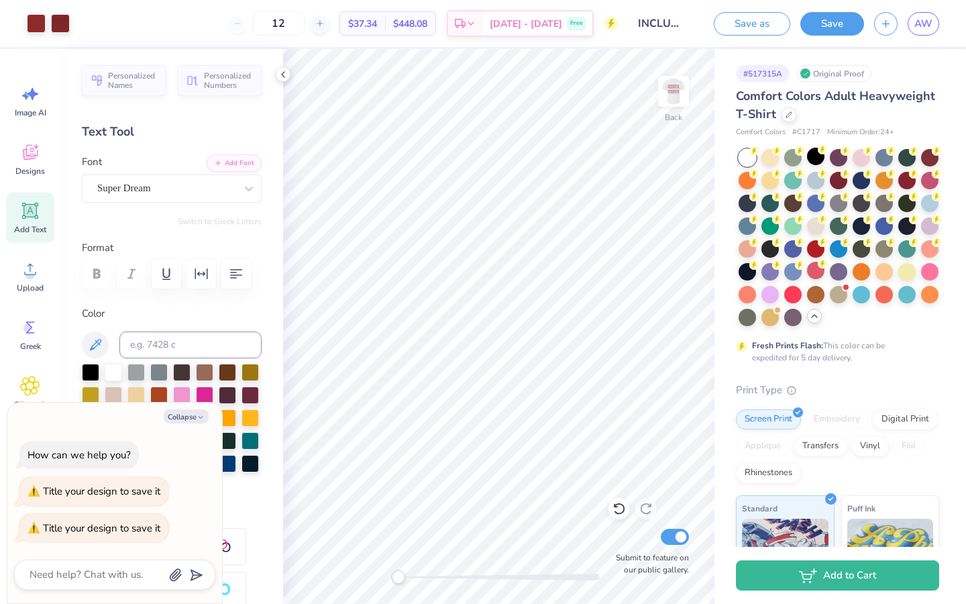
click at [260, 21] on div "12" at bounding box center [278, 23] width 101 height 24
click at [349, 24] on div "12 $37.34 Per Item $448.08 Total Est. Delivery [DATE] - [DATE] Free" at bounding box center [349, 23] width 538 height 47
click at [268, 28] on div "12" at bounding box center [278, 23] width 101 height 24
click at [300, 25] on input "12" at bounding box center [278, 23] width 52 height 24
type input "1"
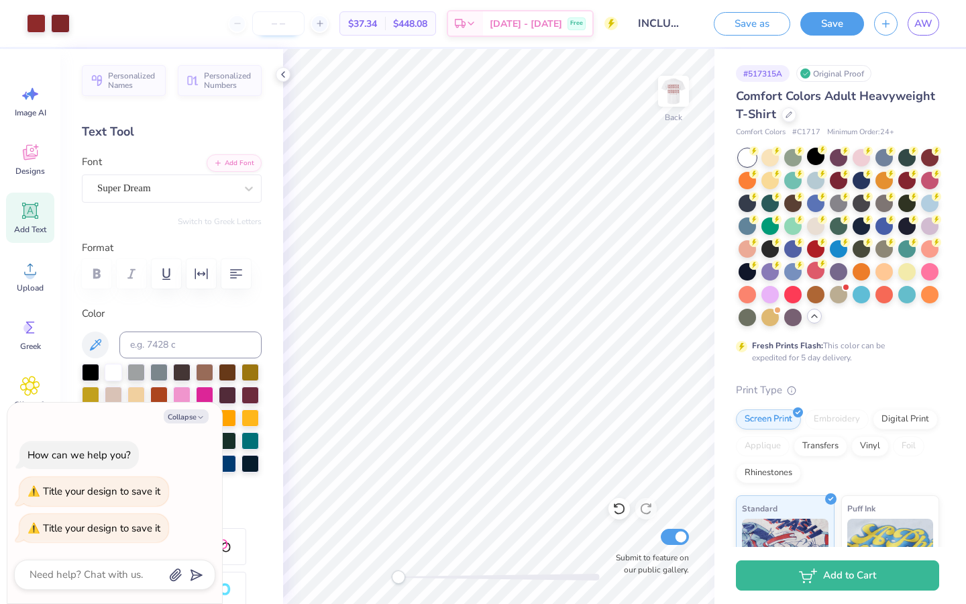
type textarea "x"
type input "5"
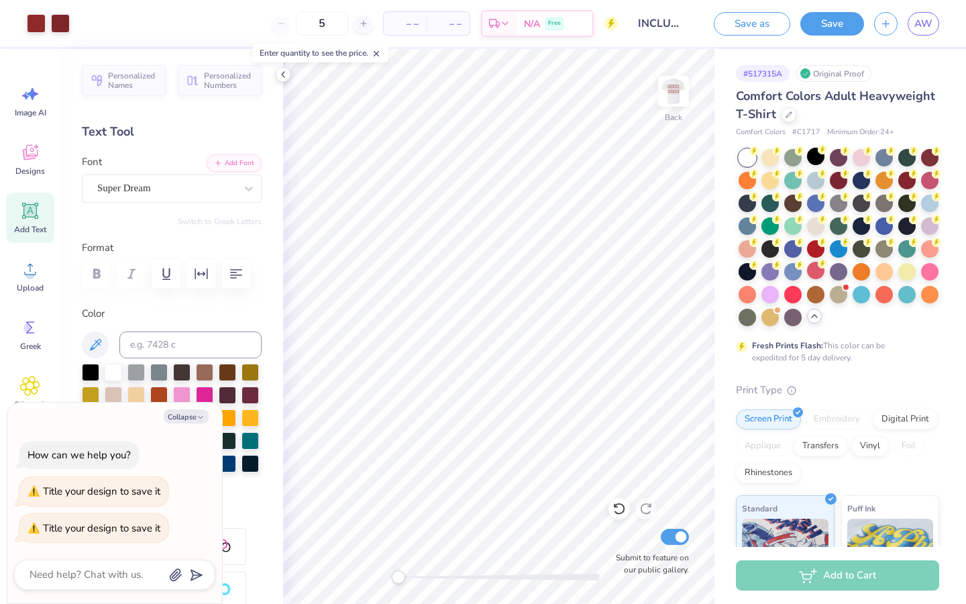
type textarea "x"
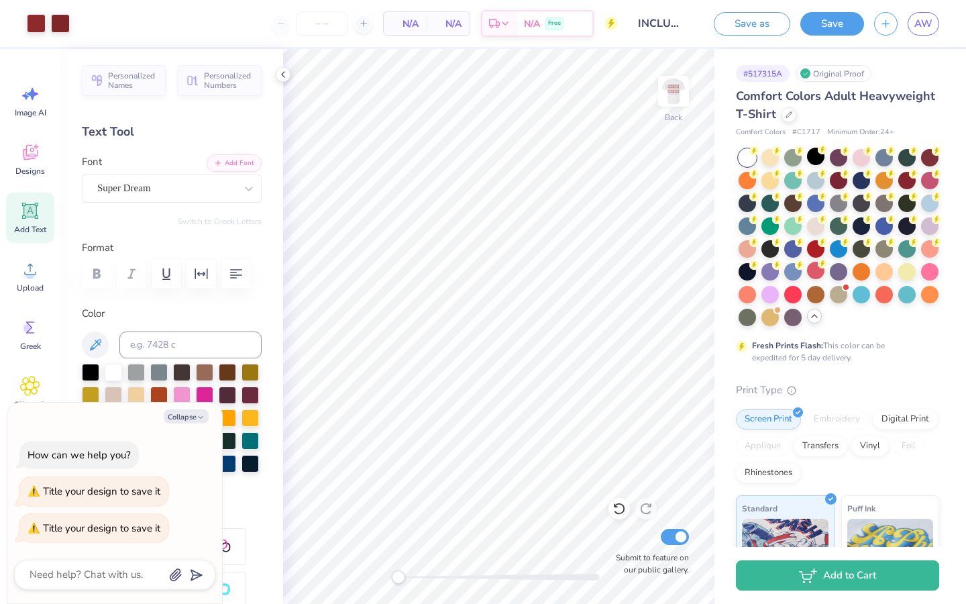
type textarea "x"
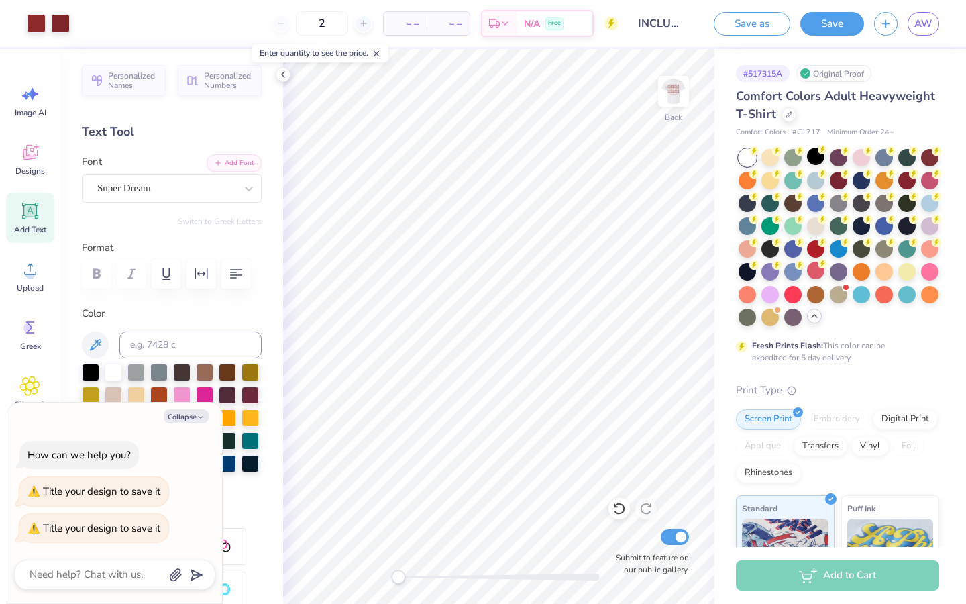
type input "20"
type textarea "x"
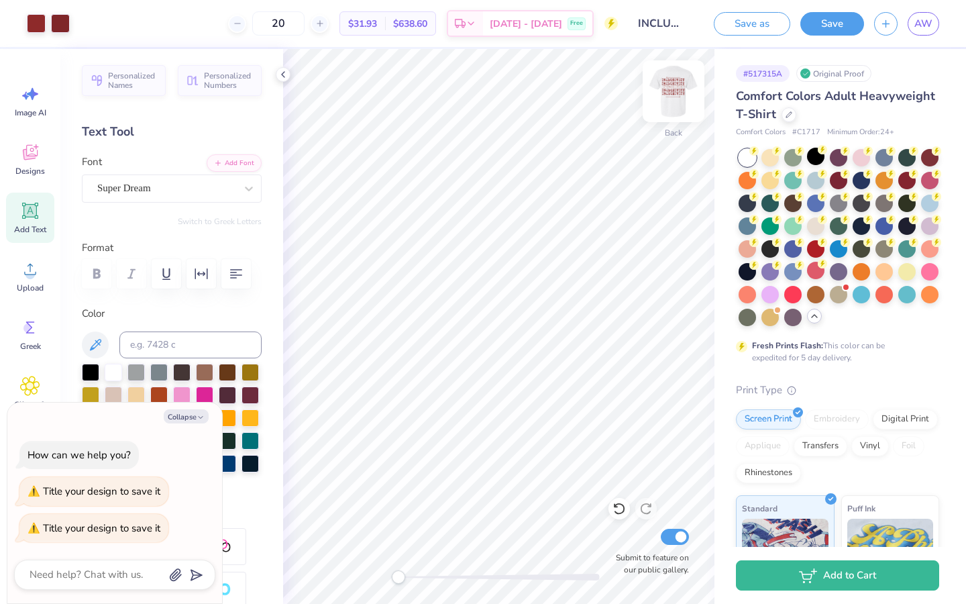
type input "20"
click at [676, 88] on img at bounding box center [674, 91] width 54 height 54
type textarea "x"
